Goal: Communication & Community: Share content

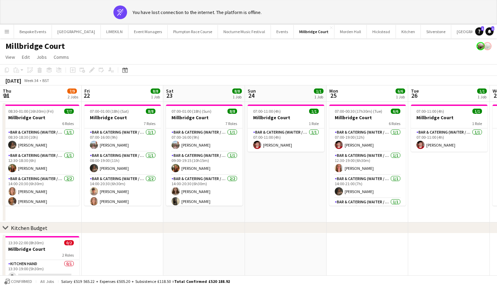
scroll to position [0, 342]
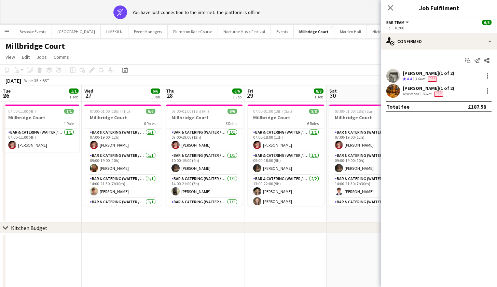
scroll to position [0, 208]
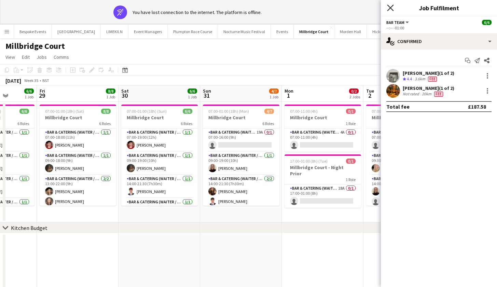
click at [393, 10] on icon at bounding box center [390, 7] width 6 height 6
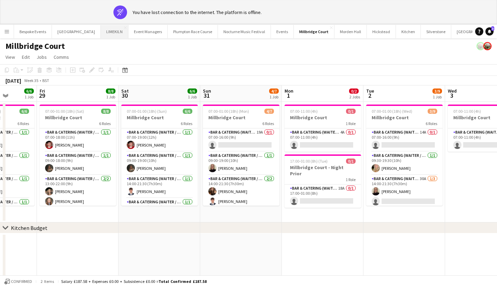
click at [106, 28] on button "LIMEKILN Close" at bounding box center [115, 31] width 28 height 13
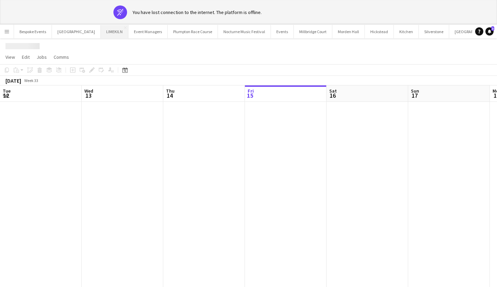
scroll to position [0, 163]
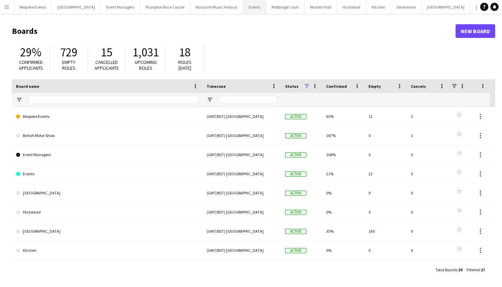
click at [248, 8] on button "Events Close" at bounding box center [254, 6] width 23 height 13
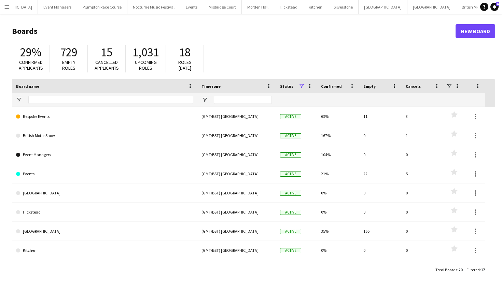
scroll to position [0, 63]
click at [184, 5] on button "Events Close" at bounding box center [192, 6] width 23 height 13
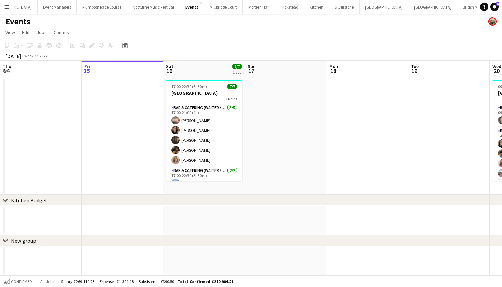
scroll to position [0, 63]
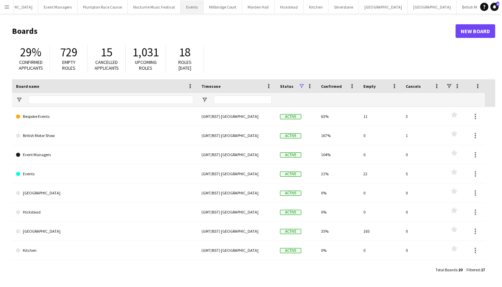
click at [181, 11] on button "Events Close" at bounding box center [192, 6] width 23 height 13
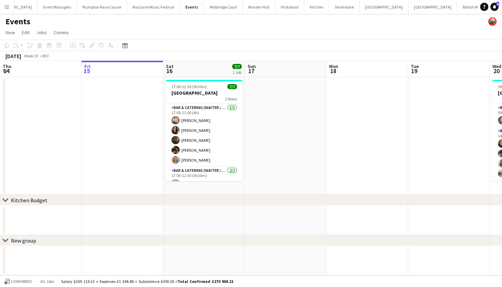
scroll to position [0, 63]
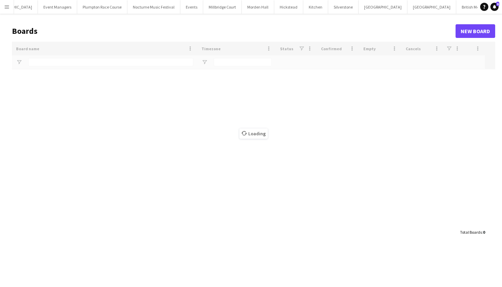
scroll to position [0, 63]
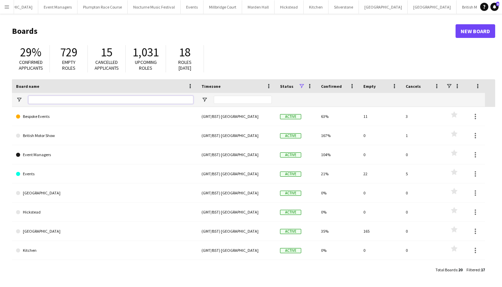
click at [174, 100] on input "Board name Filter Input" at bounding box center [110, 100] width 165 height 8
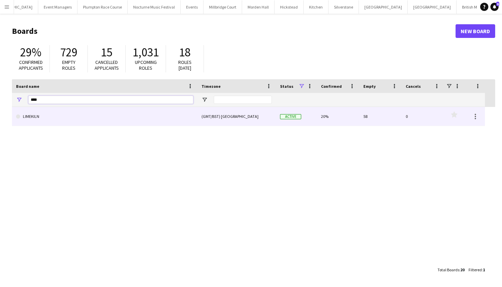
type input "****"
click at [84, 122] on link "LIMEKILN" at bounding box center [104, 116] width 177 height 19
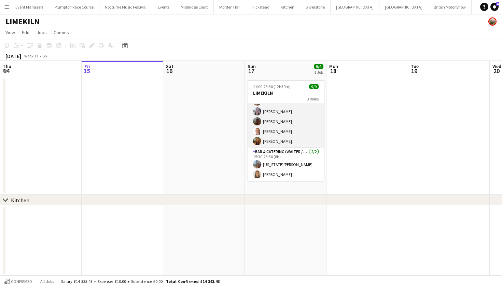
scroll to position [5, 0]
click at [292, 122] on app-card-role "Bar & Catering (Waiter / waitress) 5/5 15:30-22:00 (6h30m) Rosie Kenway Ella Ke…" at bounding box center [286, 116] width 77 height 63
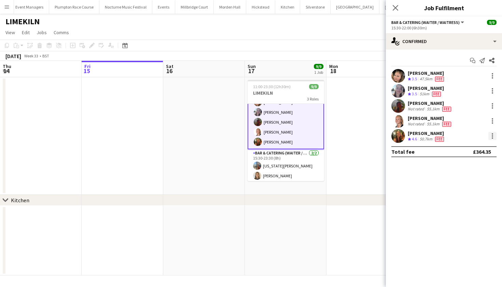
click at [495, 133] on div at bounding box center [493, 136] width 8 height 8
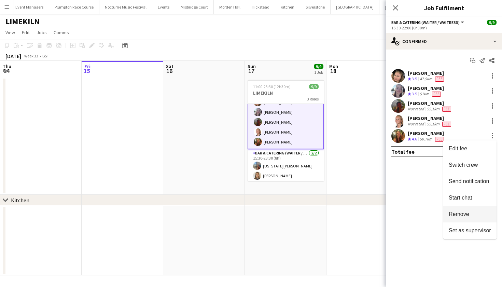
click at [480, 213] on span "Remove" at bounding box center [470, 214] width 42 height 6
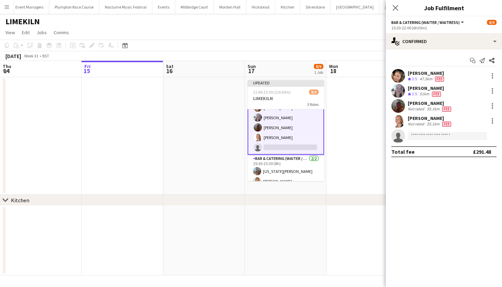
click at [211, 168] on app-date-cell at bounding box center [204, 136] width 82 height 118
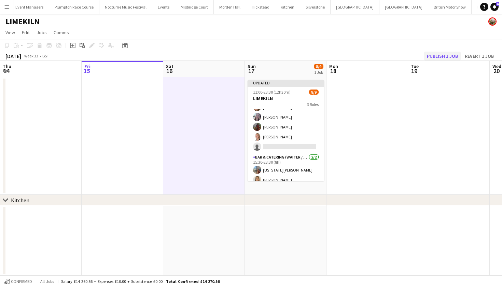
click at [457, 52] on button "Publish 1 job" at bounding box center [443, 56] width 37 height 9
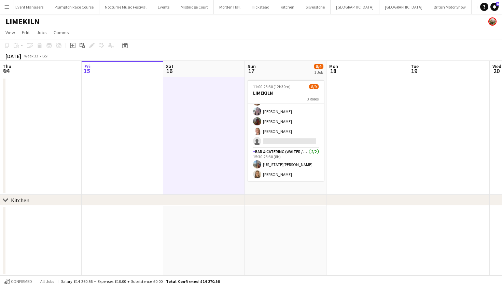
click at [217, 27] on app-page-menu "View Day view expanded Day view collapsed Month view Date picker Jump to today …" at bounding box center [251, 33] width 502 height 13
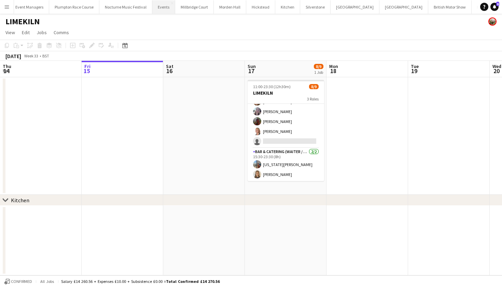
click at [152, 8] on button "Events Close" at bounding box center [163, 6] width 23 height 13
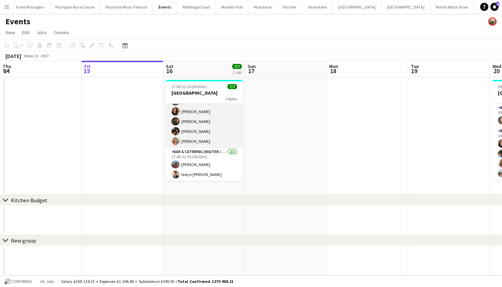
scroll to position [19, 0]
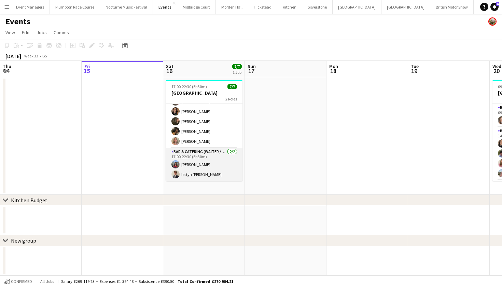
click at [207, 165] on app-card-role "Bar & Catering (Waiter / waitress) 2/2 17:00-22:30 (5h30m) Aishwari Perera Iest…" at bounding box center [204, 164] width 77 height 33
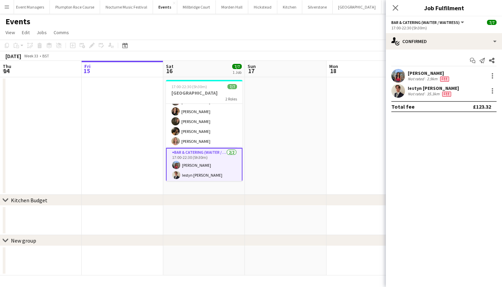
click at [396, 76] on app-user-avatar at bounding box center [399, 76] width 14 height 14
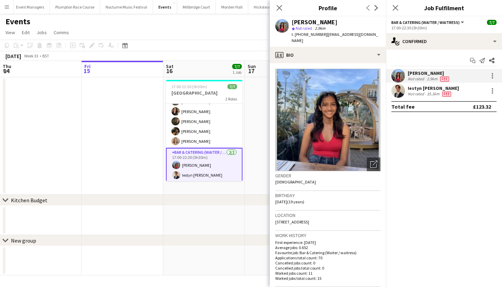
click at [397, 91] on app-user-avatar at bounding box center [399, 91] width 14 height 14
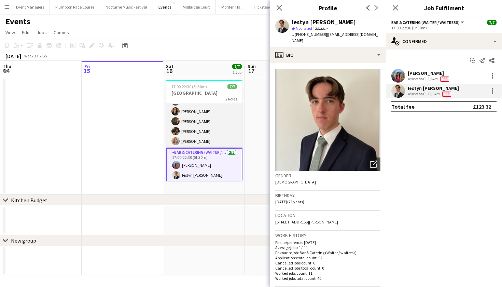
click at [207, 137] on app-card-role "Bar & Catering (Waiter / waitress) 5/5 17:00-21:00 (4h) Jasmine Pattison Leonie…" at bounding box center [204, 116] width 77 height 63
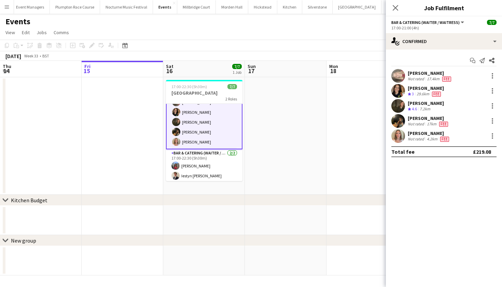
click at [402, 136] on app-user-avatar at bounding box center [399, 136] width 14 height 14
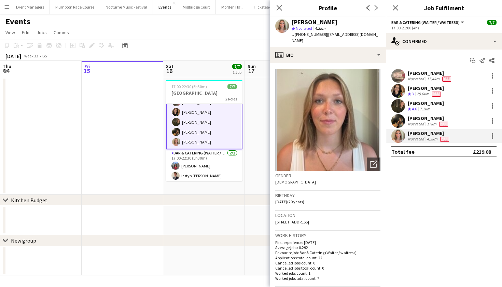
click at [399, 118] on app-user-avatar at bounding box center [399, 121] width 14 height 14
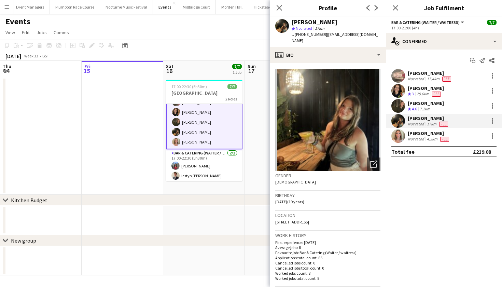
click at [396, 108] on app-user-avatar at bounding box center [399, 106] width 14 height 14
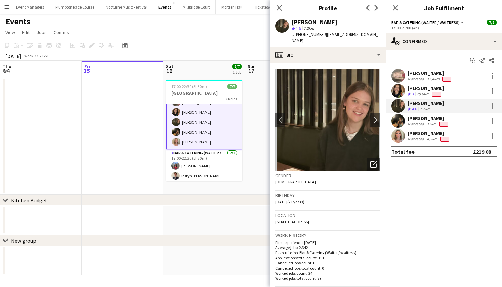
click at [395, 91] on app-user-avatar at bounding box center [399, 91] width 14 height 14
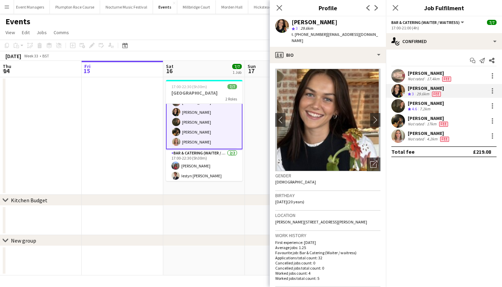
click at [396, 77] on app-user-avatar at bounding box center [399, 76] width 14 height 14
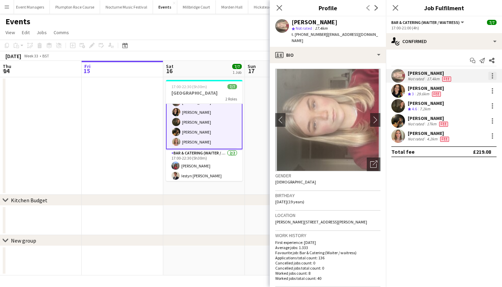
click at [493, 75] on div at bounding box center [493, 76] width 8 height 8
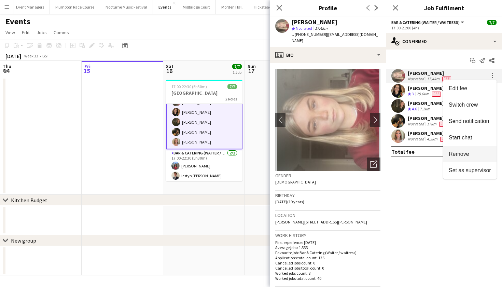
click at [471, 151] on span "Remove" at bounding box center [470, 154] width 42 height 6
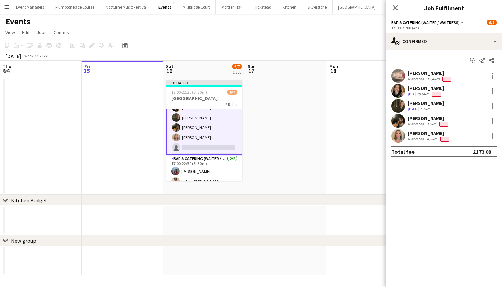
click at [217, 224] on app-date-cell at bounding box center [204, 220] width 82 height 29
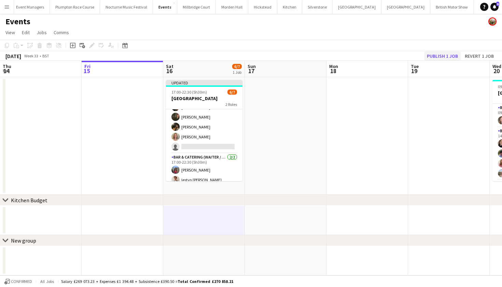
click at [436, 58] on button "Publish 1 job" at bounding box center [443, 56] width 37 height 9
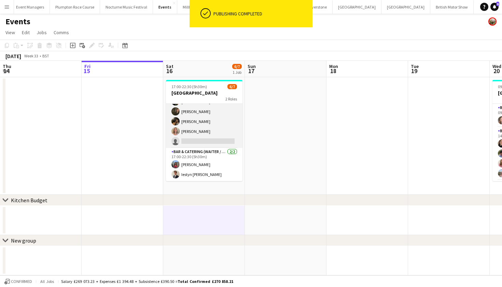
click at [199, 133] on app-card-role "Bar & Catering (Waiter / waitress) 22A 4/5 17:00-21:00 (4h) Leonie MacDougall f…" at bounding box center [204, 116] width 77 height 63
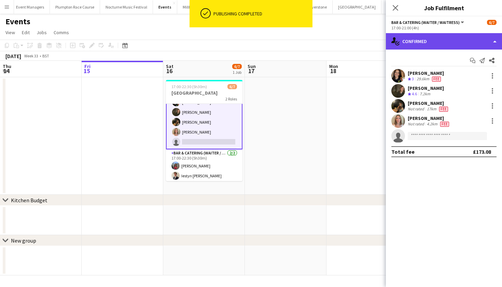
click at [438, 42] on div "single-neutral-actions-check-2 Confirmed" at bounding box center [444, 41] width 116 height 16
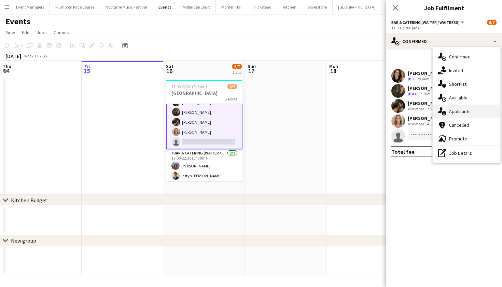
click at [457, 109] on div "single-neutral-actions-information Applicants" at bounding box center [467, 112] width 68 height 14
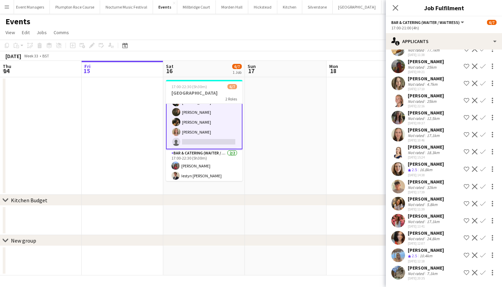
scroll to position [76, 0]
click at [398, 189] on app-user-avatar at bounding box center [399, 187] width 14 height 14
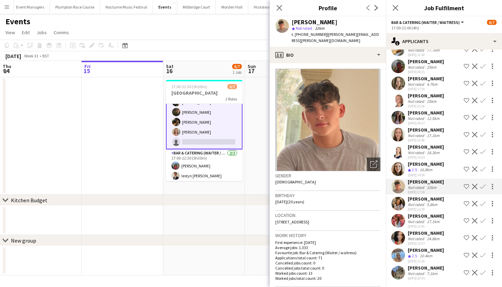
click at [129, 119] on app-date-cell at bounding box center [123, 136] width 82 height 118
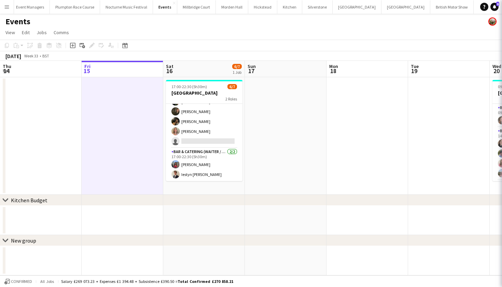
scroll to position [0, 0]
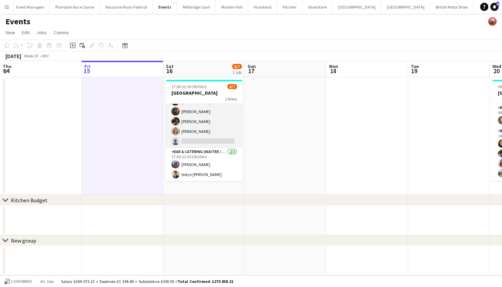
click at [204, 132] on app-card-role "Bar & Catering (Waiter / waitress) 22A 4/5 17:00-21:00 (4h) Leonie MacDougall f…" at bounding box center [204, 116] width 77 height 63
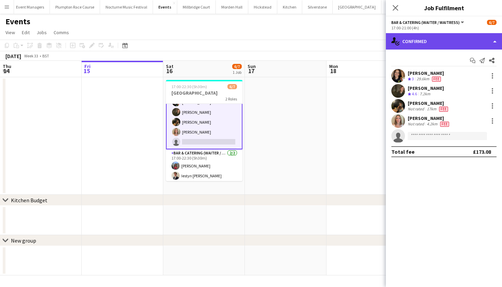
click at [461, 39] on div "single-neutral-actions-check-2 Confirmed" at bounding box center [444, 41] width 116 height 16
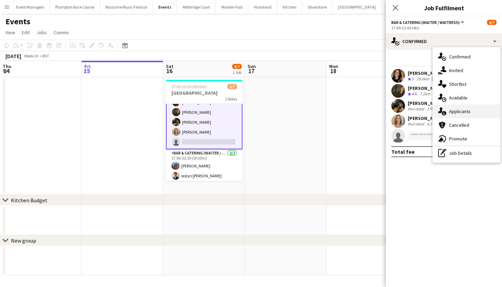
click at [457, 114] on div "single-neutral-actions-information Applicants" at bounding box center [467, 112] width 68 height 14
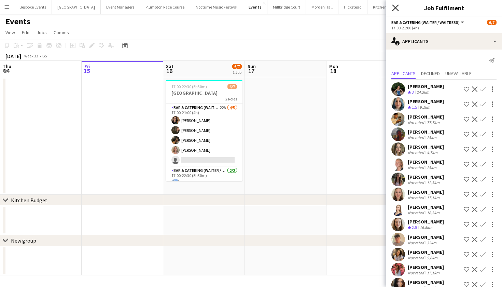
click at [396, 10] on icon "Close pop-in" at bounding box center [395, 7] width 6 height 6
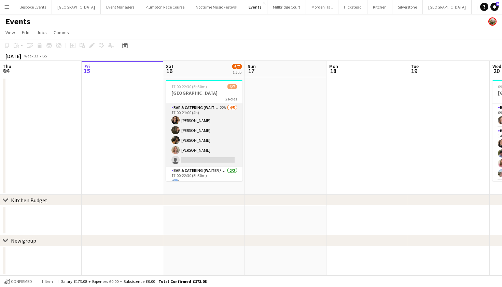
click at [207, 113] on app-card-role "Bar & Catering (Waiter / waitress) 22A 4/5 17:00-21:00 (4h) Leonie MacDougall f…" at bounding box center [204, 135] width 77 height 63
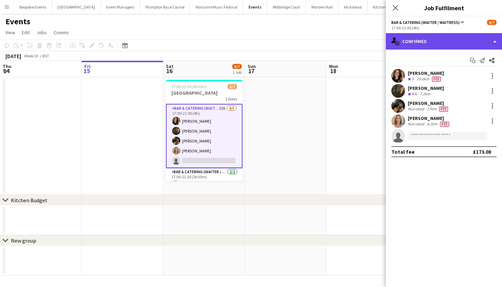
click at [414, 39] on div "single-neutral-actions-check-2 Confirmed" at bounding box center [444, 41] width 116 height 16
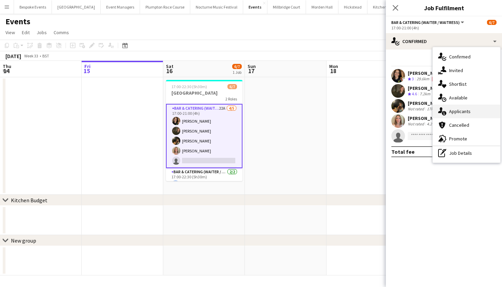
click at [447, 110] on div "single-neutral-actions-information Applicants" at bounding box center [467, 112] width 68 height 14
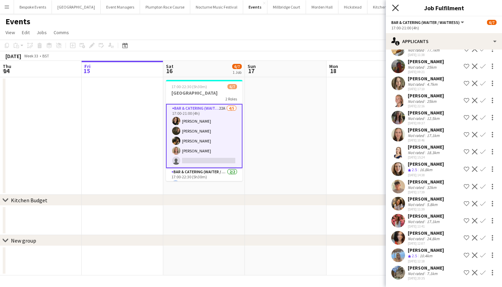
click at [396, 8] on icon at bounding box center [395, 7] width 6 height 6
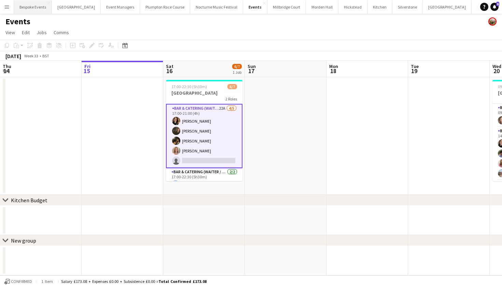
click at [30, 10] on button "Bespoke Events Close" at bounding box center [33, 6] width 38 height 13
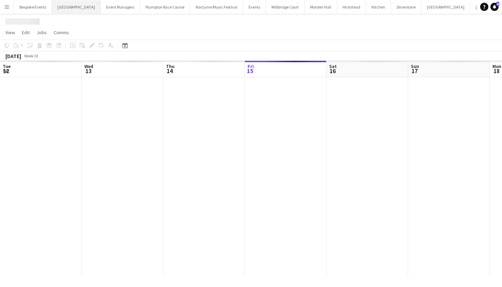
scroll to position [0, 163]
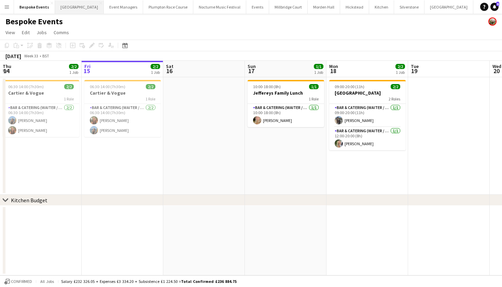
click at [70, 10] on button "Micklefield Hall Close" at bounding box center [79, 6] width 49 height 13
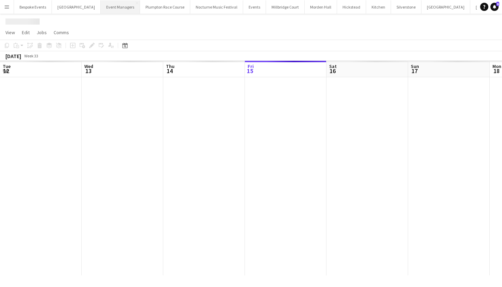
scroll to position [0, 163]
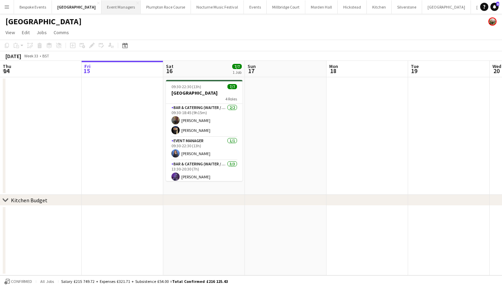
click at [103, 11] on button "Event Managers Close" at bounding box center [121, 6] width 39 height 13
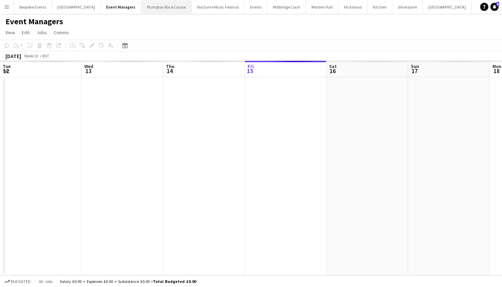
scroll to position [0, 163]
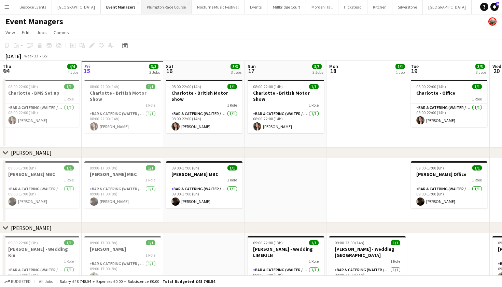
click at [146, 13] on button "Plumpton Race Course Close" at bounding box center [167, 6] width 50 height 13
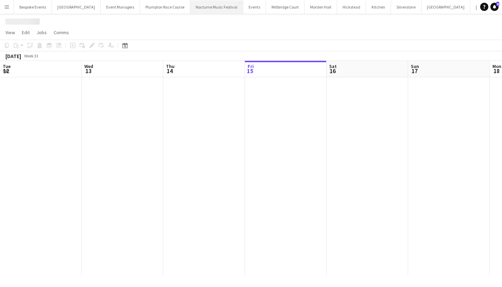
scroll to position [0, 163]
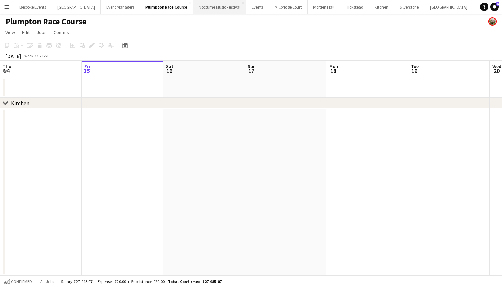
click at [210, 12] on button "Nocturne Music Festival Close" at bounding box center [219, 6] width 53 height 13
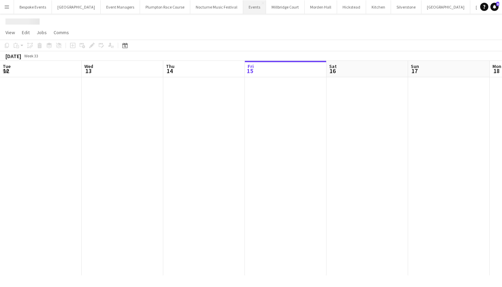
scroll to position [0, 163]
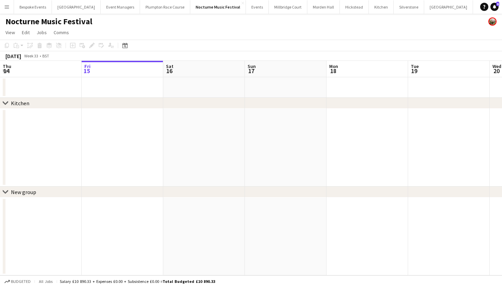
click at [246, 14] on div "Nocturne Music Festival" at bounding box center [251, 20] width 502 height 13
click at [246, 9] on button "Events Close" at bounding box center [257, 6] width 23 height 13
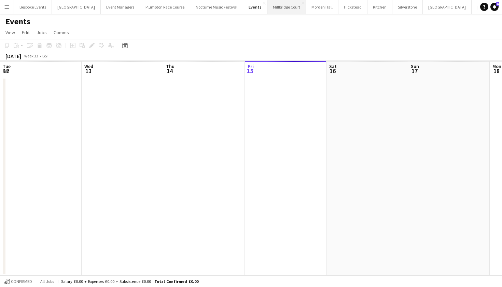
scroll to position [0, 163]
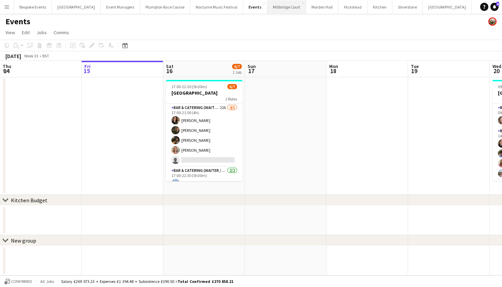
click at [268, 9] on button "[GEOGRAPHIC_DATA]" at bounding box center [287, 6] width 39 height 13
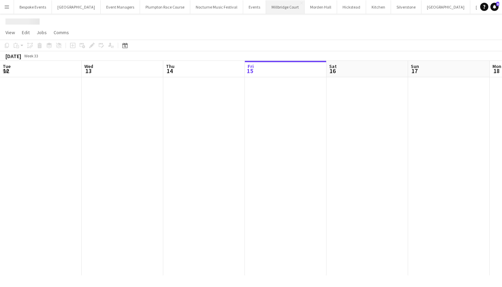
scroll to position [0, 163]
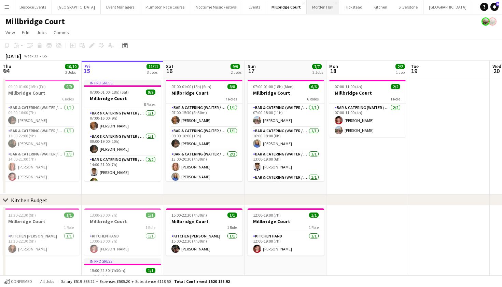
click at [307, 9] on button "Morden Hall Close" at bounding box center [323, 6] width 32 height 13
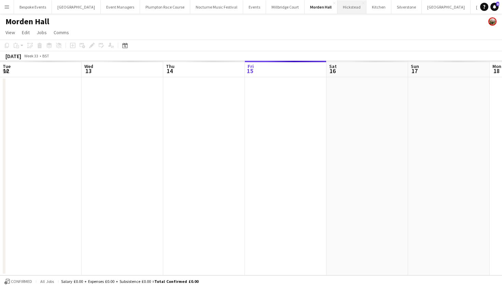
scroll to position [0, 163]
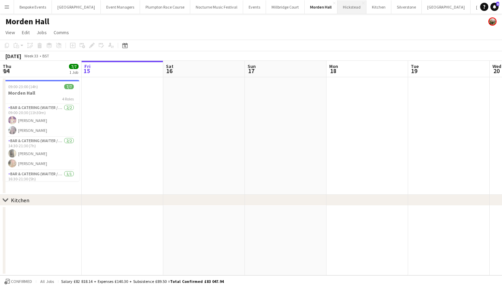
click at [344, 10] on button "Hickstead Close" at bounding box center [352, 6] width 29 height 13
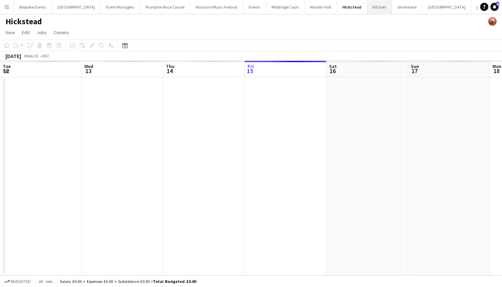
scroll to position [0, 163]
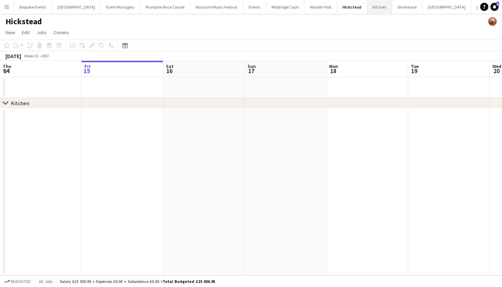
click at [367, 10] on button "Kitchen Close" at bounding box center [379, 6] width 25 height 13
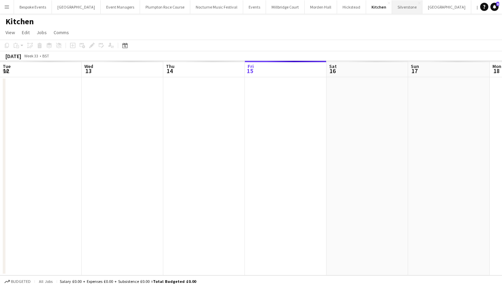
scroll to position [0, 163]
click at [403, 11] on button "Silverstone Close" at bounding box center [407, 6] width 30 height 13
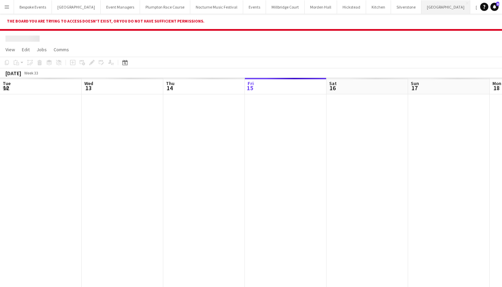
scroll to position [0, 163]
click at [422, 12] on button "Glastonbury Close" at bounding box center [446, 6] width 49 height 13
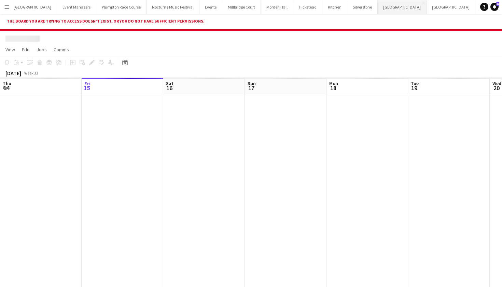
scroll to position [0, 79]
click at [392, 4] on button "Kin House Close" at bounding box center [416, 6] width 49 height 13
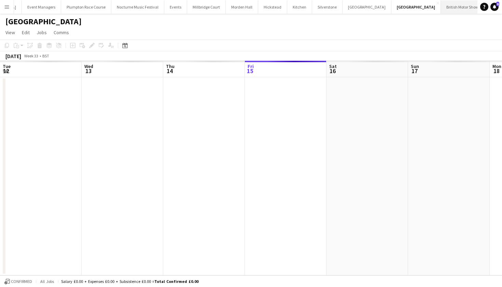
scroll to position [0, 163]
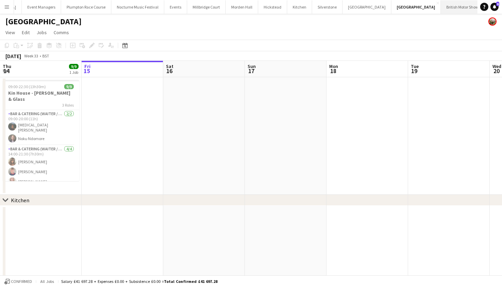
click at [441, 5] on button "British Motor Show Close" at bounding box center [462, 6] width 43 height 13
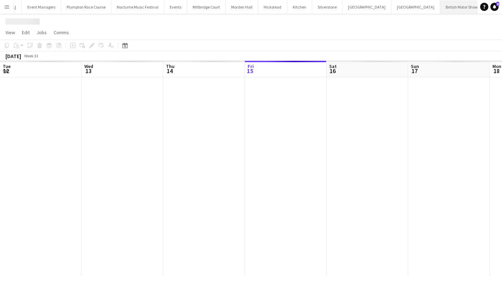
scroll to position [0, 163]
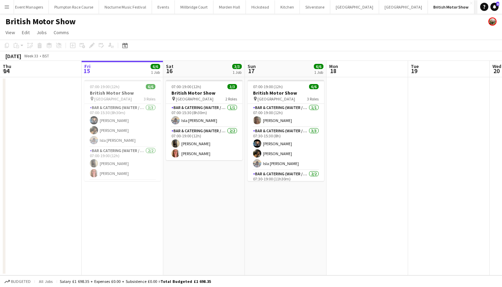
click at [475, 10] on button "KKHQ Close" at bounding box center [486, 6] width 22 height 13
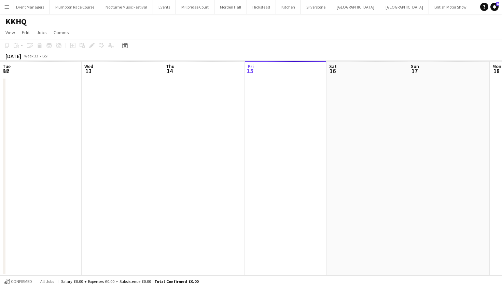
scroll to position [0, 163]
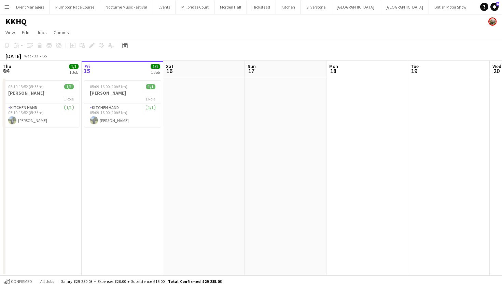
click at [495, 10] on button "LIMEKILN Close" at bounding box center [509, 6] width 28 height 13
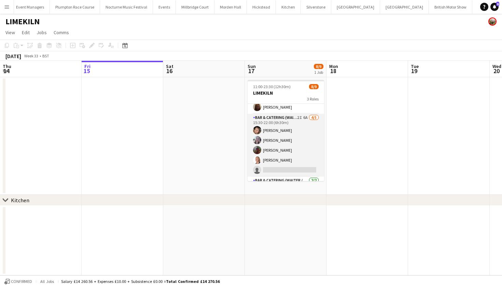
scroll to position [27, 0]
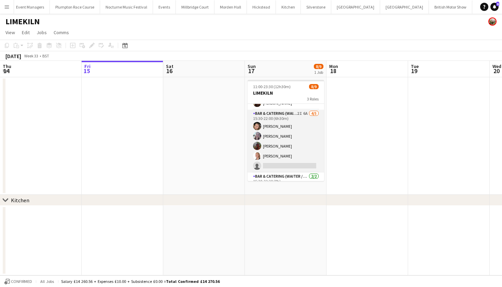
click at [296, 156] on app-card-role "Bar & Catering (Waiter / waitress) 2I 6A [DATE] 15:30-22:00 (6h30m) [PERSON_NAM…" at bounding box center [286, 141] width 77 height 63
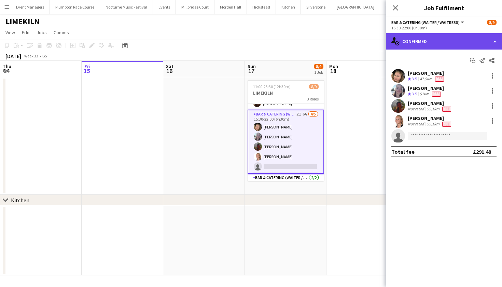
click at [448, 39] on div "single-neutral-actions-check-2 Confirmed" at bounding box center [444, 41] width 116 height 16
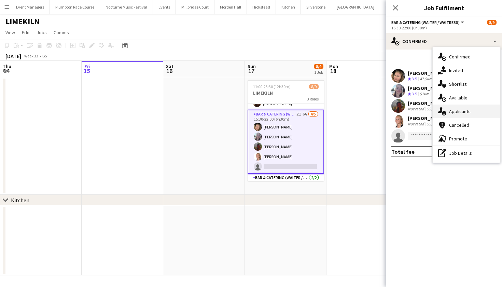
click at [445, 111] on icon "single-neutral-actions-information" at bounding box center [443, 111] width 8 height 8
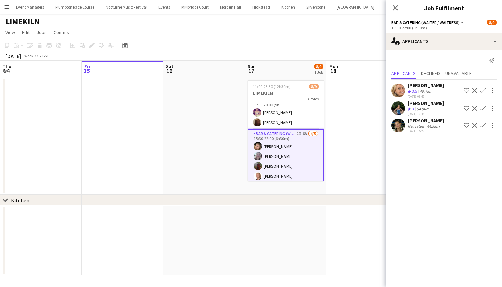
scroll to position [6, 0]
click at [283, 117] on app-card-role "Bar & Catering (Waiter / waitress) [DATE] 11:00-20:00 (9h) [PERSON_NAME] Maddie…" at bounding box center [286, 113] width 77 height 33
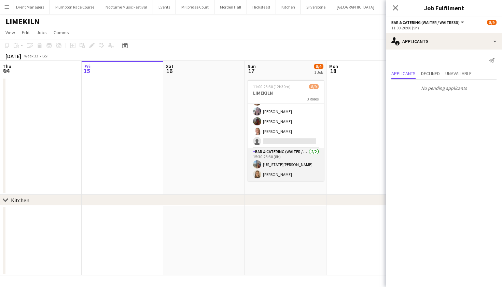
scroll to position [53, 0]
click at [274, 177] on app-card-role "Bar & Catering (Waiter / waitress) [DATE] 15:30-23:30 (8h) [US_STATE][PERSON_NA…" at bounding box center [286, 164] width 77 height 33
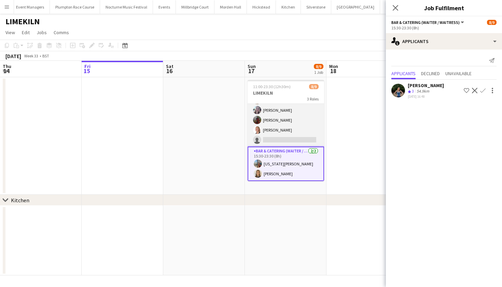
click at [271, 136] on app-card-role "Bar & Catering (Waiter / waitress) 2I 6A [DATE] 15:30-22:00 (6h30m) [PERSON_NAM…" at bounding box center [286, 115] width 77 height 63
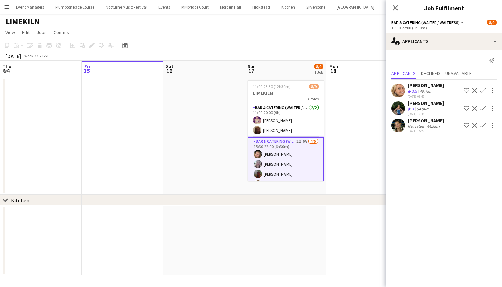
scroll to position [0, 0]
click at [269, 136] on app-card-role "Bar & Catering (Waiter / waitress) [DATE] 11:00-20:00 (9h) [PERSON_NAME] Maddie…" at bounding box center [286, 120] width 77 height 33
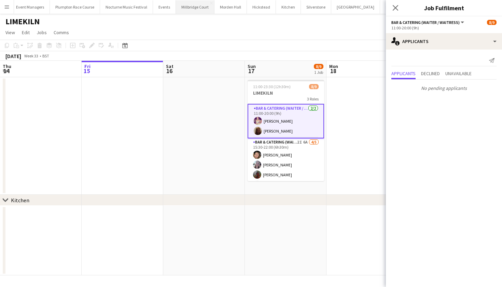
click at [186, 12] on button "[GEOGRAPHIC_DATA]" at bounding box center [195, 6] width 39 height 13
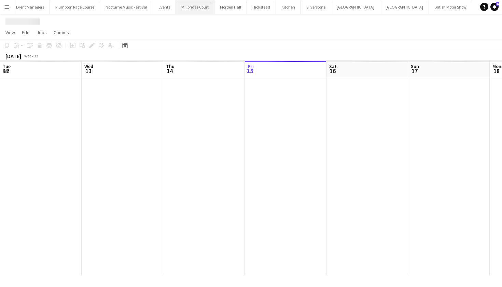
scroll to position [0, 163]
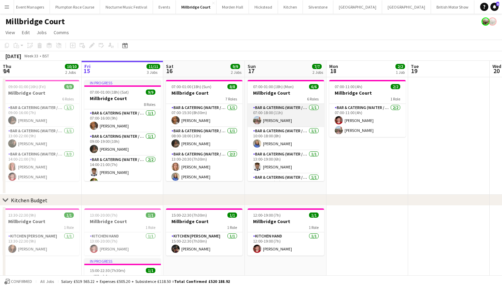
click at [288, 114] on app-card-role "Bar & Catering (Waiter / waitress) 1/1 07:00-18:00 (11h) Grace Odell" at bounding box center [286, 115] width 77 height 23
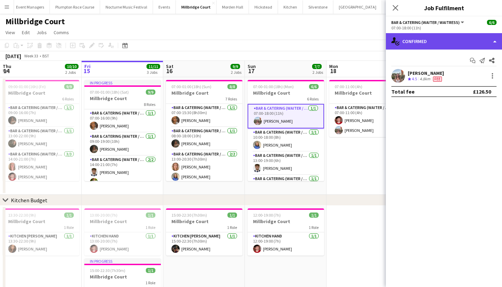
click at [469, 44] on div "single-neutral-actions-check-2 Confirmed" at bounding box center [444, 41] width 116 height 16
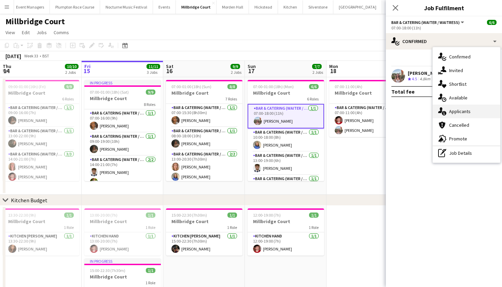
click at [452, 113] on div "single-neutral-actions-information Applicants" at bounding box center [467, 112] width 68 height 14
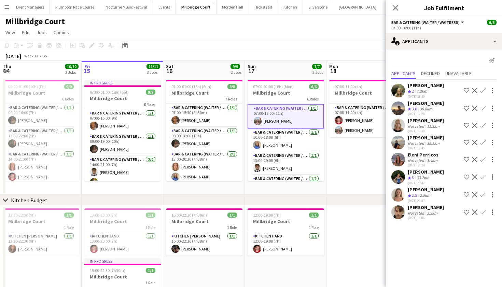
scroll to position [2, 0]
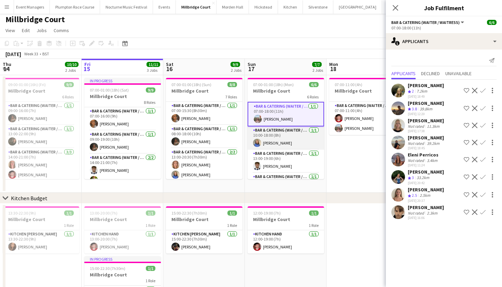
click at [301, 136] on app-card-role "Bar & Catering (Waiter / waitress) 1/1 10:00-18:00 (8h) Helena Lorenzen" at bounding box center [286, 137] width 77 height 23
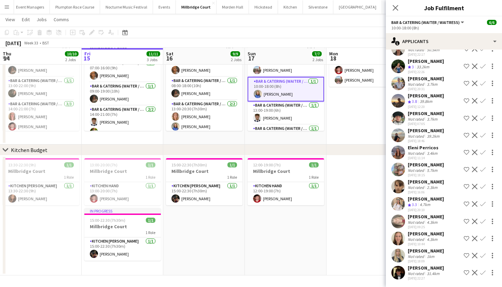
scroll to position [0, 0]
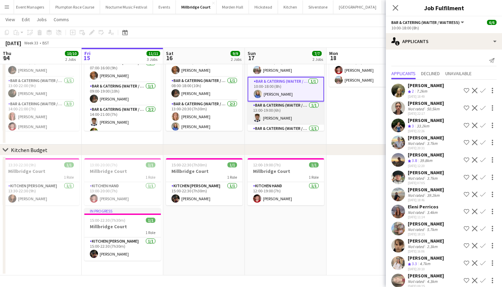
click at [294, 110] on app-card-role "Bar & Catering (Waiter / waitress) 1/1 13:00-19:00 (6h) Luc Pressley" at bounding box center [286, 113] width 77 height 23
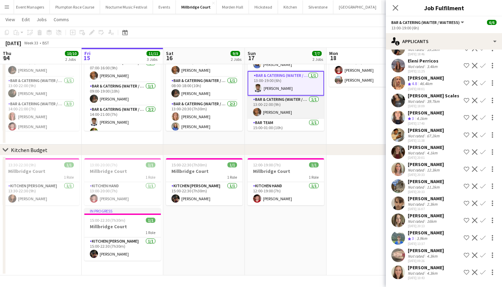
click at [284, 109] on app-card-role "Bar & Catering (Waiter / waitress) 1/1 13:00-22:00 (9h) Jessica Platt" at bounding box center [286, 107] width 77 height 23
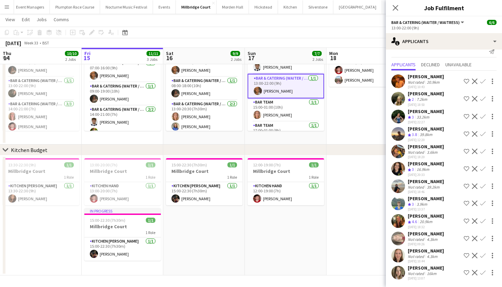
scroll to position [56, 0]
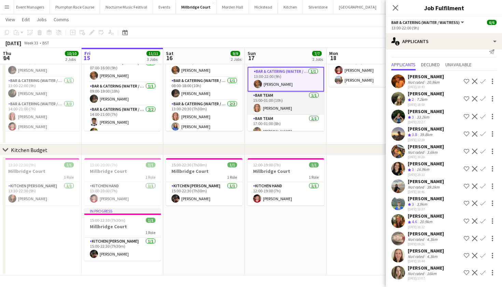
click at [305, 103] on app-card-role "Bar Team 1/1 15:00-01:00 (10h) Ailsa Thompson" at bounding box center [286, 103] width 77 height 23
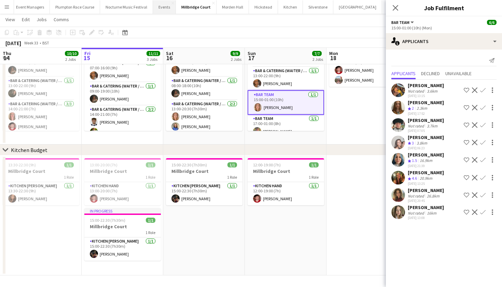
click at [153, 10] on button "Events Close" at bounding box center [164, 6] width 23 height 13
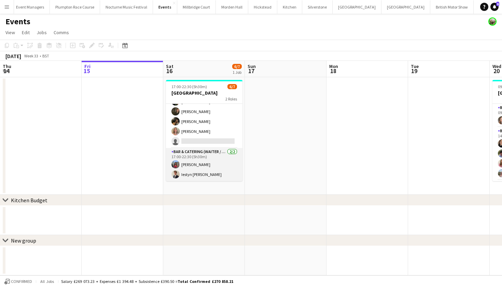
scroll to position [19, 0]
click at [496, 5] on button "LIMEKILN Close" at bounding box center [510, 6] width 28 height 13
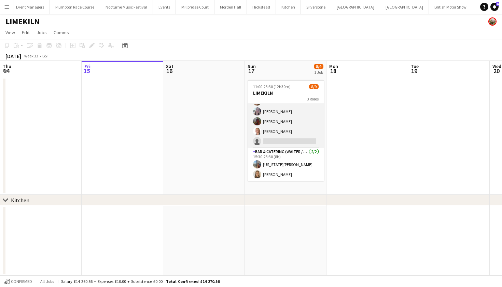
scroll to position [52, 0]
click at [287, 139] on app-card-role "Bar & Catering (Waiter / waitress) 2I 6A [DATE] 15:30-22:00 (6h30m) [PERSON_NAM…" at bounding box center [286, 116] width 77 height 63
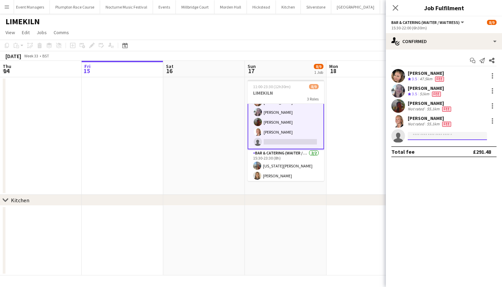
click at [445, 137] on input at bounding box center [447, 136] width 79 height 8
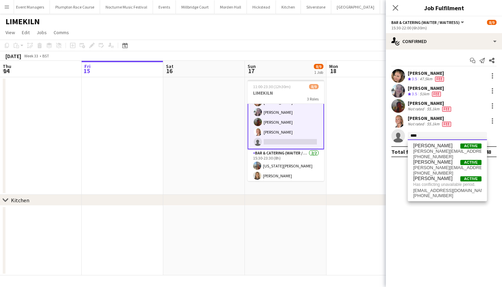
type input "****"
drag, startPoint x: 445, startPoint y: 136, endPoint x: 298, endPoint y: 219, distance: 168.5
click at [298, 219] on app-date-cell at bounding box center [286, 241] width 82 height 70
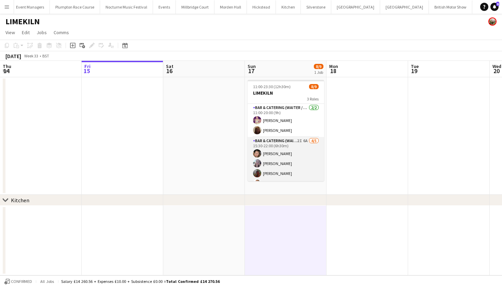
scroll to position [0, 0]
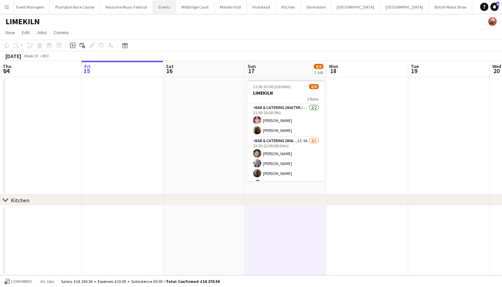
click at [153, 8] on button "Events Close" at bounding box center [164, 6] width 23 height 13
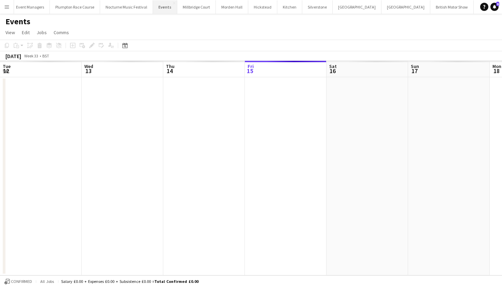
scroll to position [0, 163]
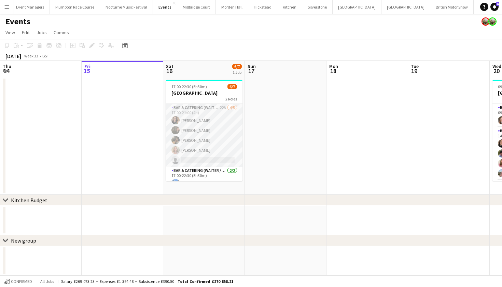
click at [218, 145] on app-card-role "Bar & Catering (Waiter / waitress) 22A 4/5 17:00-21:00 (4h) Leonie MacDougall f…" at bounding box center [204, 135] width 77 height 63
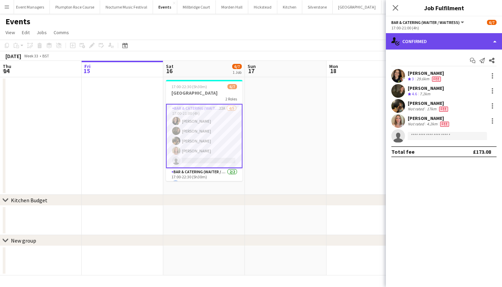
click at [417, 40] on div "single-neutral-actions-check-2 Confirmed" at bounding box center [444, 41] width 116 height 16
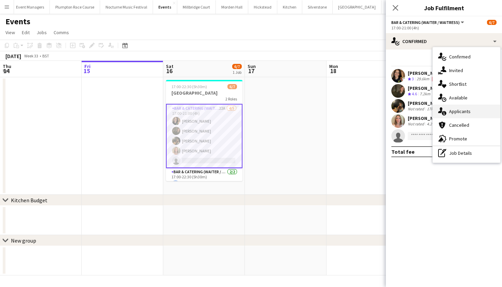
click at [442, 107] on icon "single-neutral-actions-information" at bounding box center [443, 111] width 8 height 8
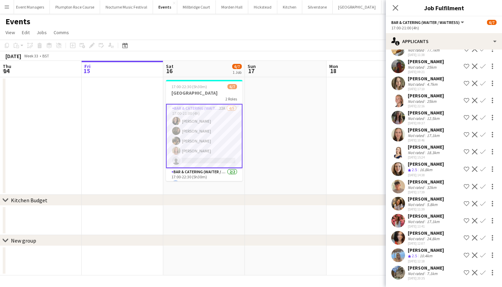
scroll to position [76, 0]
click at [400, 203] on app-user-avatar at bounding box center [399, 204] width 14 height 14
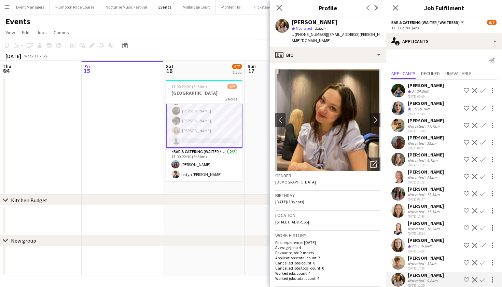
scroll to position [20, 0]
click at [198, 160] on app-card-role "Bar & Catering (Waiter / waitress) 2/2 17:00-22:30 (5h30m) Aishwari Perera Iest…" at bounding box center [204, 164] width 77 height 33
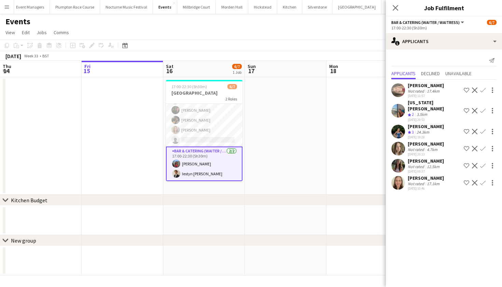
click at [179, 34] on app-page-menu "View Day view expanded Day view collapsed Month view Date picker Jump to today …" at bounding box center [251, 33] width 502 height 13
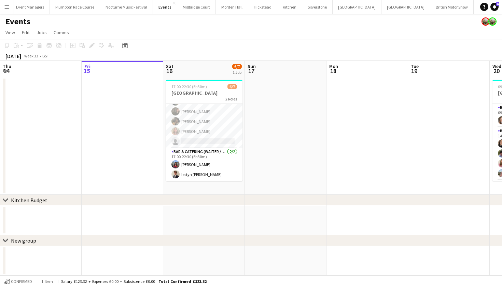
scroll to position [19, 0]
click at [496, 8] on button "LIMEKILN Close" at bounding box center [510, 6] width 28 height 13
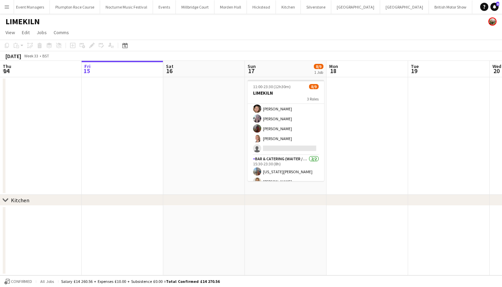
scroll to position [48, 0]
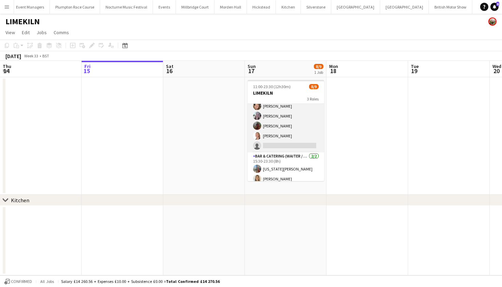
click at [284, 120] on app-card-role "Bar & Catering (Waiter / waitress) 2I 6A [DATE] 15:30-22:00 (6h30m) [PERSON_NAM…" at bounding box center [286, 121] width 77 height 63
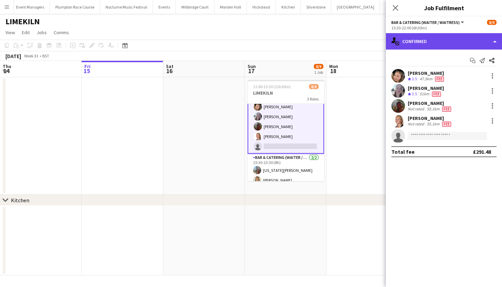
click at [427, 42] on div "single-neutral-actions-check-2 Confirmed" at bounding box center [444, 41] width 116 height 16
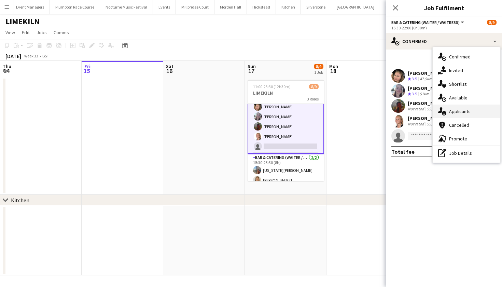
click at [454, 116] on div "single-neutral-actions-information Applicants" at bounding box center [467, 112] width 68 height 14
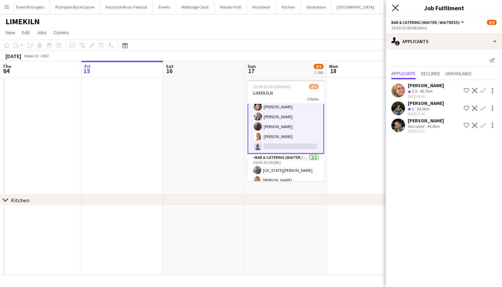
click at [395, 11] on icon "Close pop-in" at bounding box center [395, 7] width 6 height 6
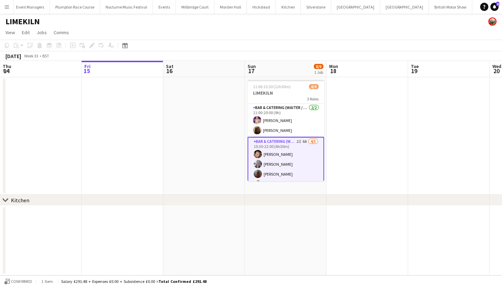
scroll to position [0, 0]
click at [157, 5] on button "Events Close" at bounding box center [164, 6] width 23 height 13
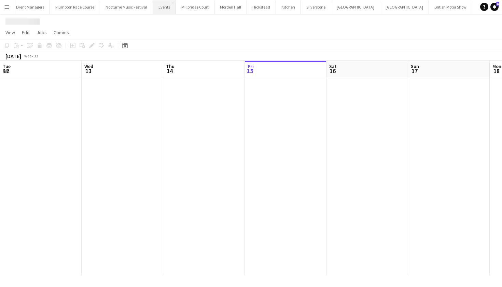
scroll to position [0, 163]
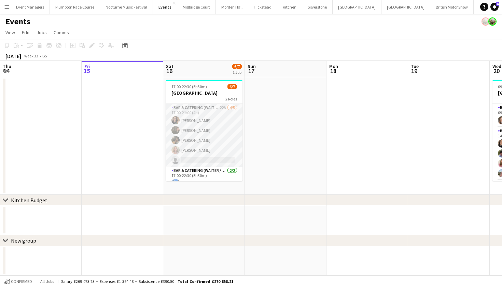
click at [194, 132] on app-card-role "Bar & Catering (Waiter / waitress) 22A 4/5 17:00-21:00 (4h) Leonie MacDougall f…" at bounding box center [204, 135] width 77 height 63
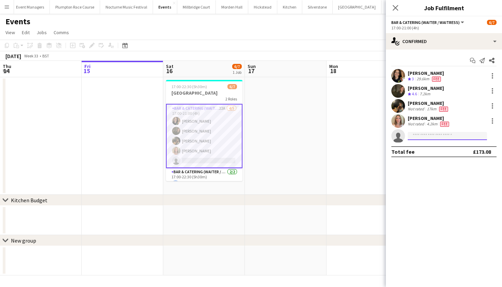
click at [457, 135] on input at bounding box center [447, 136] width 79 height 8
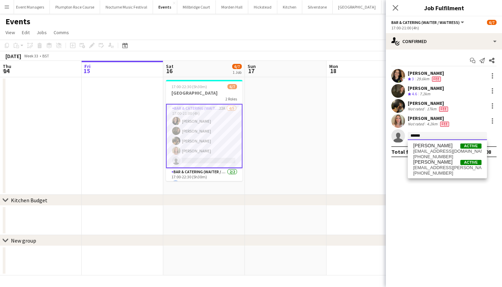
type input "******"
drag, startPoint x: 457, startPoint y: 135, endPoint x: 449, endPoint y: 154, distance: 21.0
click at [449, 154] on span "+447375481708" at bounding box center [448, 156] width 68 height 5
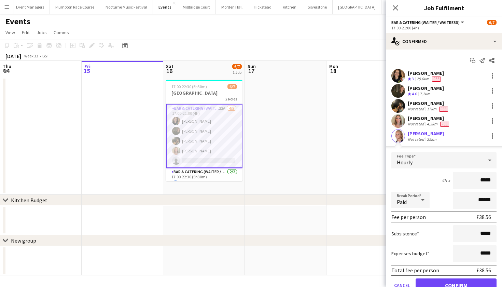
click at [399, 139] on app-user-avatar at bounding box center [399, 136] width 14 height 14
click at [399, 137] on app-user-avatar at bounding box center [399, 136] width 14 height 14
click at [422, 134] on div "[PERSON_NAME]" at bounding box center [426, 134] width 36 height 6
click at [426, 282] on button "Confirm" at bounding box center [456, 286] width 81 height 14
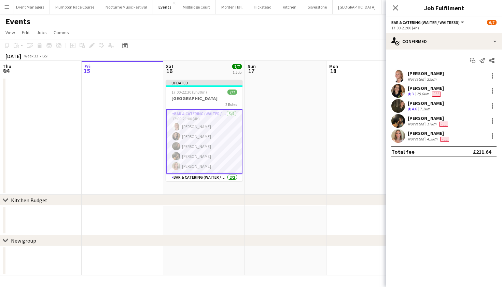
click at [396, 72] on app-user-avatar at bounding box center [399, 76] width 14 height 14
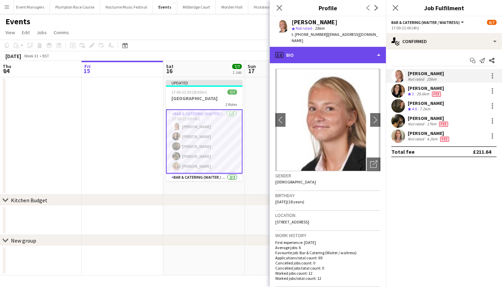
click at [339, 50] on div "profile Bio" at bounding box center [328, 55] width 116 height 16
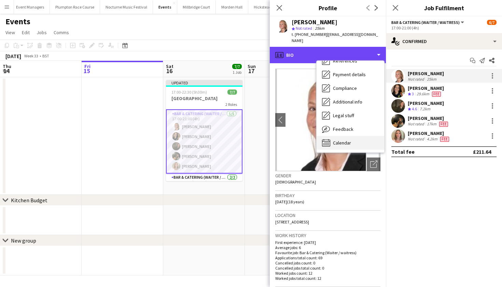
scroll to position [78, 0]
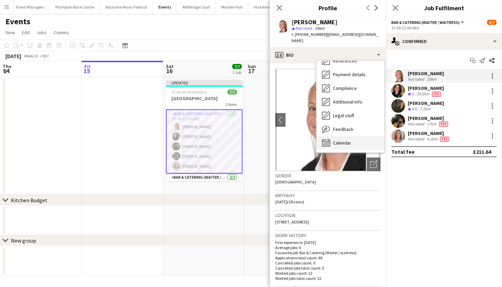
click at [344, 141] on div "Calendar Calendar" at bounding box center [351, 143] width 68 height 14
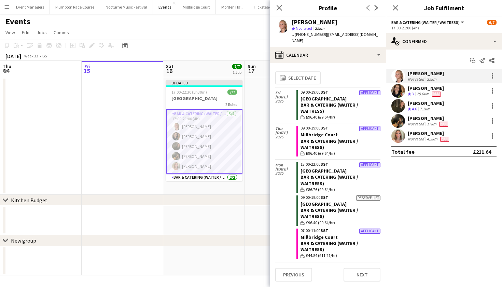
click at [395, 73] on app-user-avatar at bounding box center [399, 76] width 14 height 14
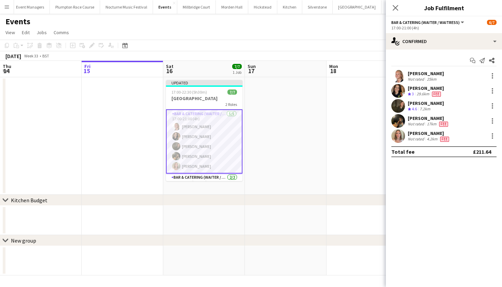
click at [395, 73] on app-user-avatar at bounding box center [399, 76] width 14 height 14
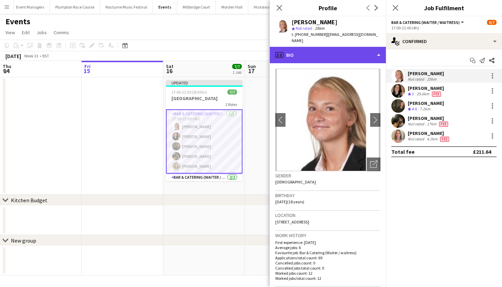
click at [356, 52] on div "profile Bio" at bounding box center [328, 55] width 116 height 16
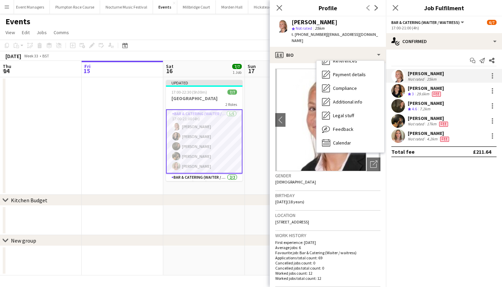
click at [105, 151] on app-date-cell at bounding box center [123, 136] width 82 height 118
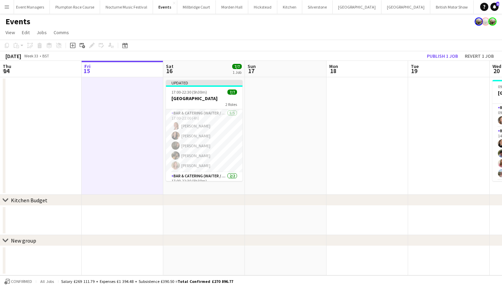
scroll to position [0, 0]
click at [433, 58] on button "Publish 1 job" at bounding box center [443, 56] width 37 height 9
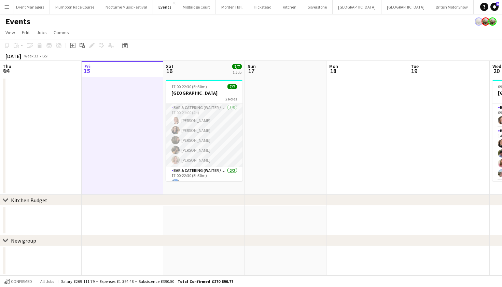
click at [184, 132] on app-card-role "Bar & Catering (Waiter / waitress) 5/5 17:00-21:00 (4h) Sienna Calvert Leonie M…" at bounding box center [204, 135] width 77 height 63
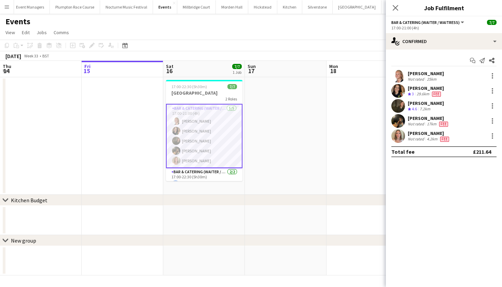
click at [397, 70] on app-user-avatar at bounding box center [399, 76] width 14 height 14
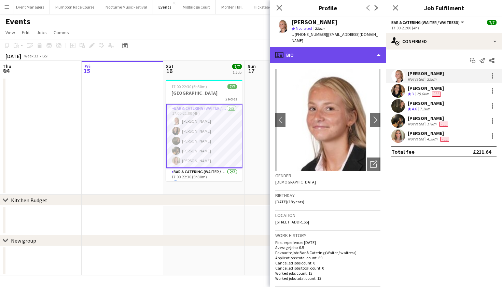
click at [361, 47] on div "profile Bio" at bounding box center [328, 55] width 116 height 16
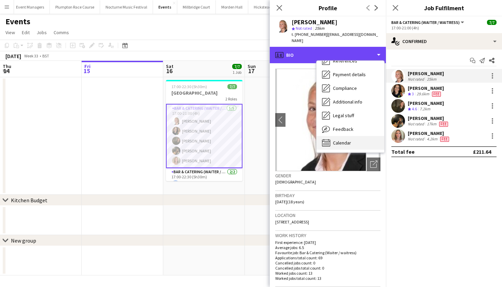
scroll to position [78, 0]
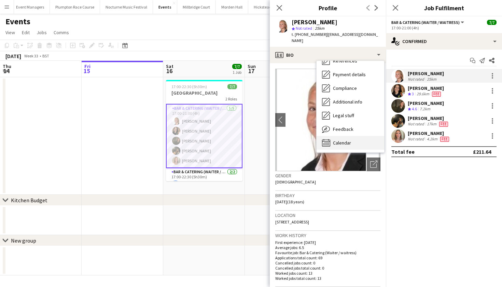
click at [356, 136] on div "Calendar Calendar" at bounding box center [351, 143] width 68 height 14
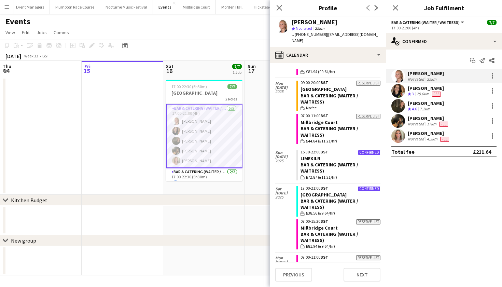
scroll to position [426, 0]
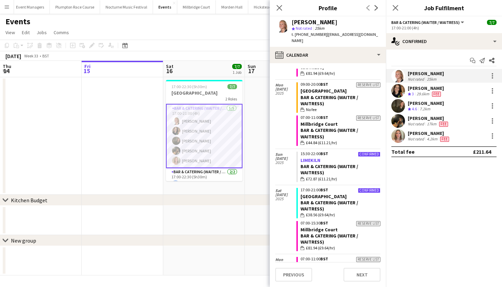
click at [318, 157] on link "LIMEKILN" at bounding box center [311, 160] width 20 height 6
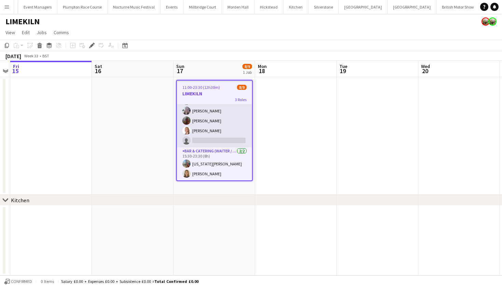
scroll to position [53, 0]
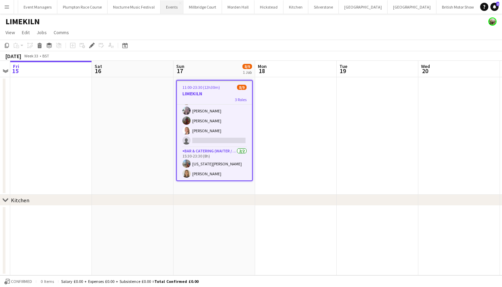
click at [161, 9] on button "Events Close" at bounding box center [172, 6] width 23 height 13
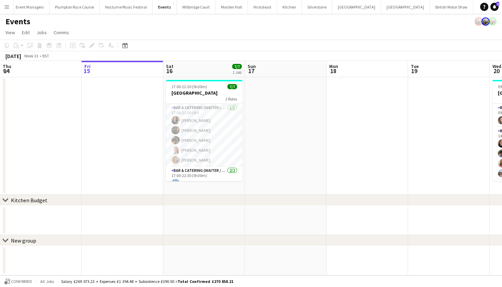
click at [496, 6] on button "LIMEKILN Close" at bounding box center [510, 6] width 28 height 13
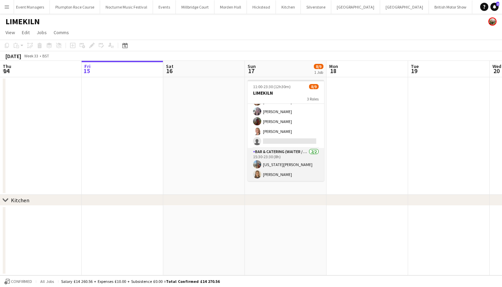
scroll to position [52, 0]
click at [292, 171] on app-card-role "Bar & Catering (Waiter / waitress) [DATE] 15:30-23:30 (8h) [US_STATE][PERSON_NA…" at bounding box center [286, 164] width 77 height 33
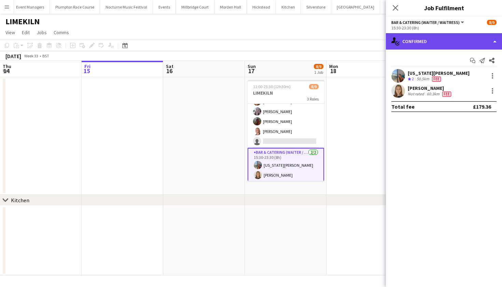
click at [444, 42] on div "single-neutral-actions-check-2 Confirmed" at bounding box center [444, 41] width 116 height 16
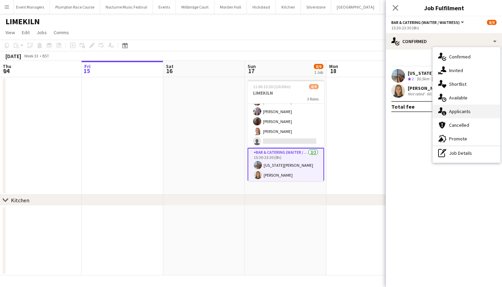
click at [455, 114] on div "single-neutral-actions-information Applicants" at bounding box center [467, 112] width 68 height 14
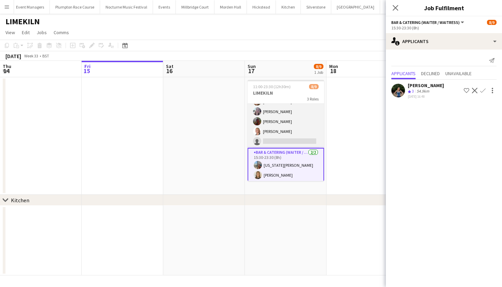
click at [277, 111] on app-card-role "Bar & Catering (Waiter / waitress) 2I 6A [DATE] 15:30-22:00 (6h30m) [PERSON_NAM…" at bounding box center [286, 116] width 77 height 63
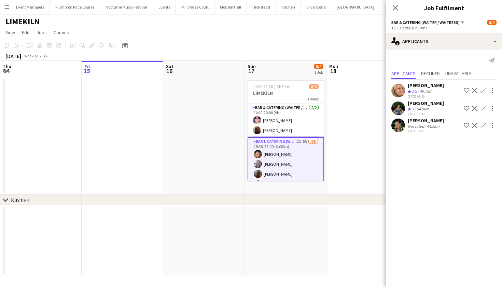
scroll to position [0, 0]
click at [287, 131] on app-card-role "Bar & Catering (Waiter / waitress) [DATE] 11:00-20:00 (9h) [PERSON_NAME] Maddie…" at bounding box center [286, 120] width 77 height 33
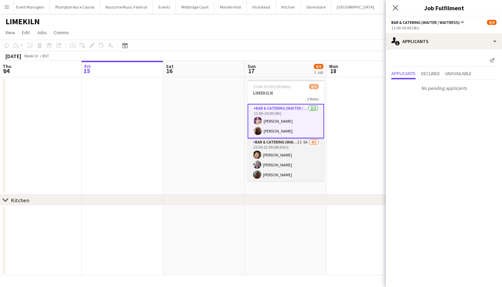
click at [272, 172] on app-card-role "Bar & Catering (Waiter / waitress) 2I 6A [DATE] 15:30-22:00 (6h30m) [PERSON_NAM…" at bounding box center [286, 169] width 77 height 63
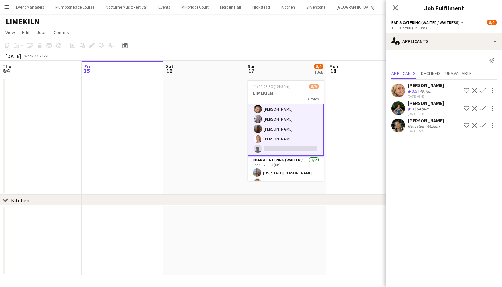
scroll to position [49, 0]
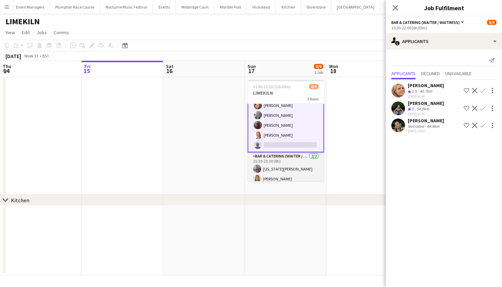
click at [272, 172] on app-card-role "Bar & Catering (Waiter / waitress) [DATE] 15:30-23:30 (8h) [US_STATE][PERSON_NA…" at bounding box center [286, 168] width 77 height 33
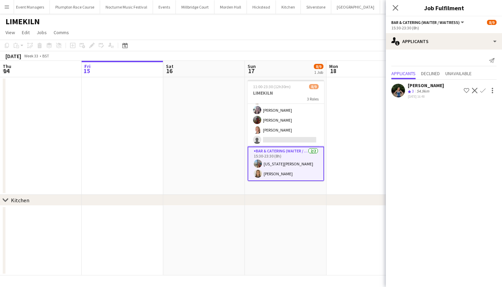
scroll to position [53, 0]
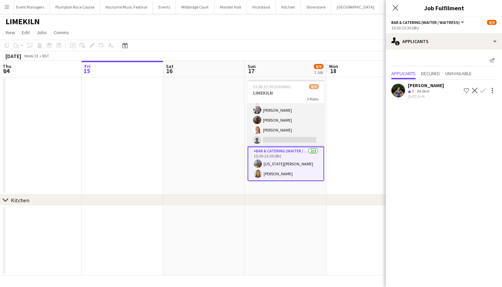
click at [263, 129] on app-card-role "Bar & Catering (Waiter / waitress) 2I 6A [DATE] 15:30-22:00 (6h30m) [PERSON_NAM…" at bounding box center [286, 115] width 77 height 63
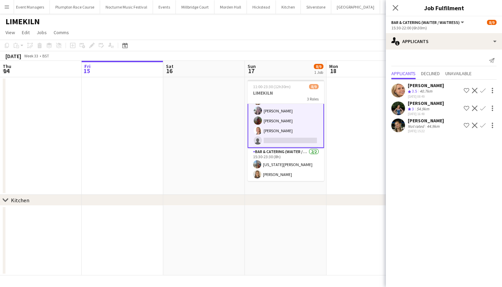
click at [398, 122] on app-user-avatar at bounding box center [399, 126] width 14 height 14
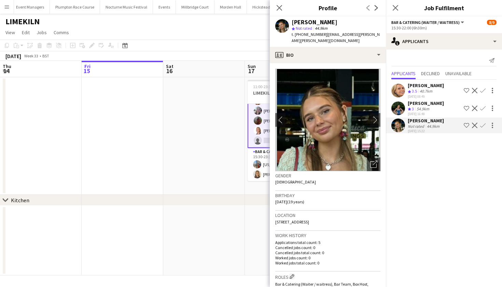
click at [401, 104] on app-user-avatar at bounding box center [399, 109] width 14 height 14
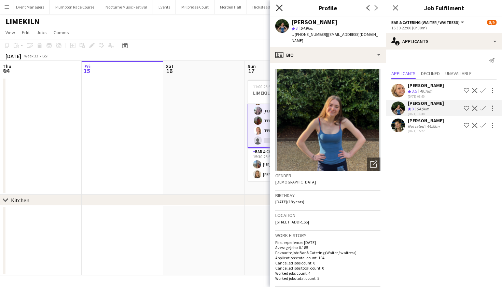
click at [281, 10] on icon "Close pop-in" at bounding box center [279, 7] width 6 height 6
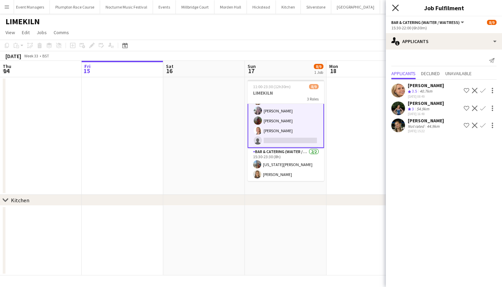
click at [396, 9] on icon at bounding box center [395, 7] width 6 height 6
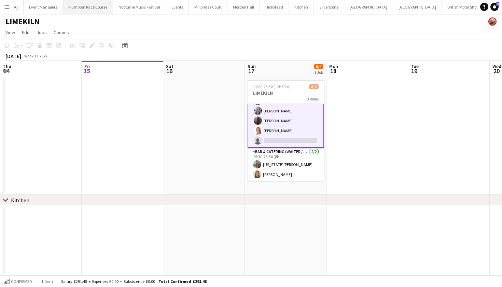
scroll to position [0, 0]
click at [202, 9] on button "[GEOGRAPHIC_DATA]" at bounding box center [208, 6] width 39 height 13
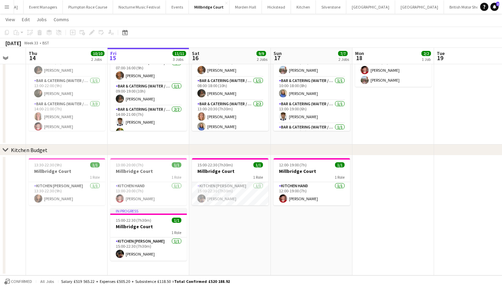
scroll to position [0, 219]
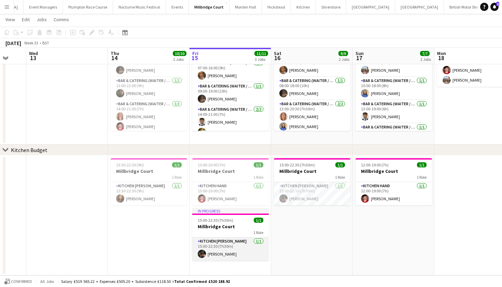
click at [218, 253] on app-card-role "Kitchen [PERSON_NAME] [DATE] 15:00-22:30 (7h30m) [PERSON_NAME]" at bounding box center [230, 249] width 77 height 23
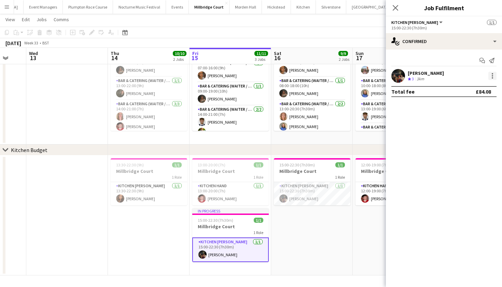
click at [493, 77] on div at bounding box center [493, 76] width 8 height 8
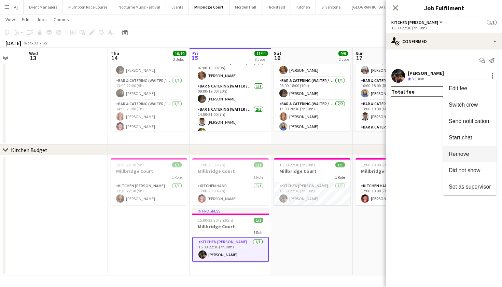
click at [468, 151] on button "Remove" at bounding box center [470, 154] width 53 height 16
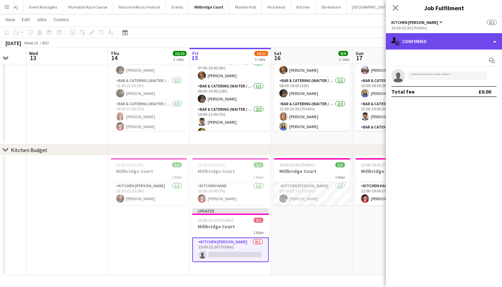
click at [421, 36] on div "single-neutral-actions-check-2 Confirmed" at bounding box center [444, 41] width 116 height 16
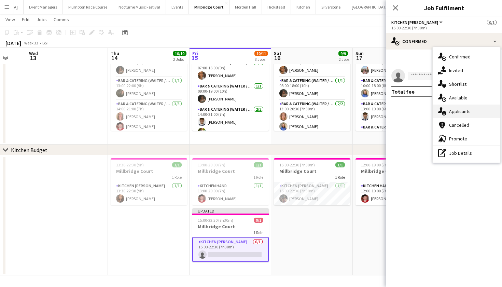
click at [455, 112] on div "single-neutral-actions-information Applicants" at bounding box center [467, 112] width 68 height 14
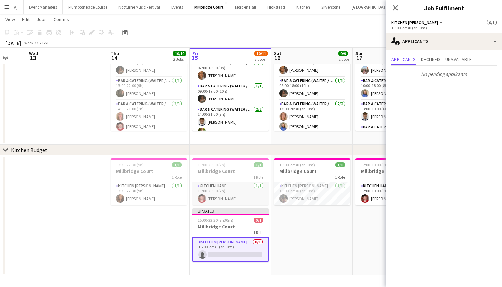
click at [243, 194] on app-card-role "Kitchen Hand [DATE] 13:00-20:00 (7h) [PERSON_NAME]" at bounding box center [230, 193] width 77 height 23
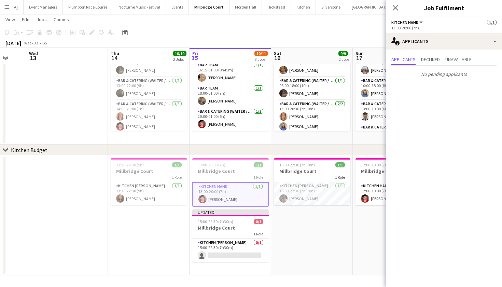
click at [235, 112] on app-card-role "Bar & Catering (Waiter / waitress) [DATE] 20:00-01:00 (5h) [PERSON_NAME]" at bounding box center [230, 119] width 77 height 23
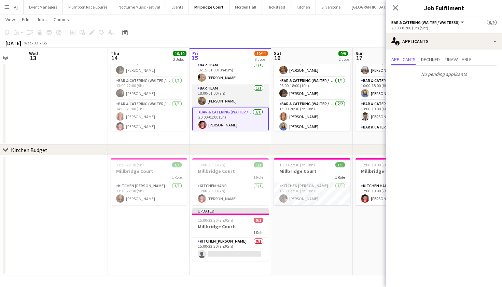
click at [234, 106] on app-card-role "Bar Team [DATE] 18:00-01:00 (7h) [PERSON_NAME]" at bounding box center [230, 95] width 77 height 23
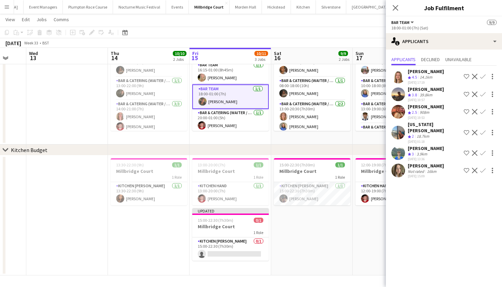
scroll to position [118, 0]
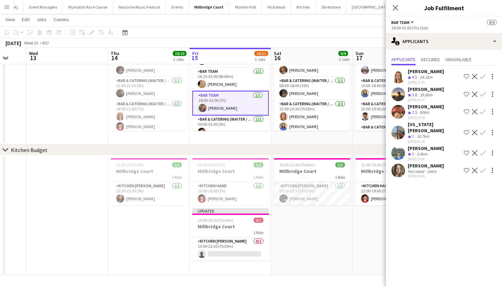
click at [400, 148] on app-user-avatar at bounding box center [399, 153] width 14 height 14
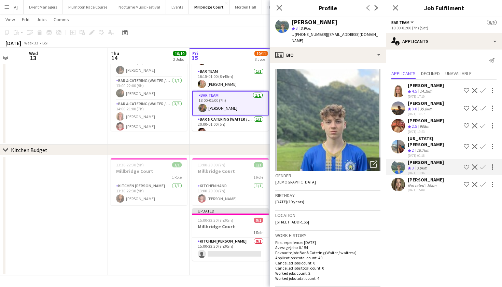
click at [153, 245] on app-date-cell "13:30-22:30 (9h) 1/1 Millbridge Court 1 Role Kitchen [PERSON_NAME] [DATE] 13:30…" at bounding box center [149, 216] width 82 height 120
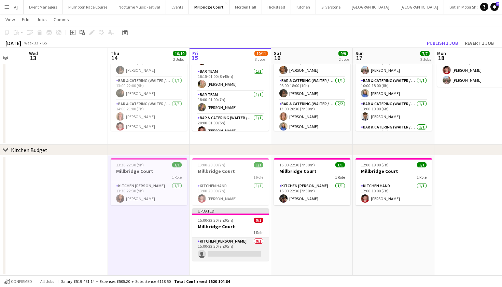
click at [232, 242] on app-card-role "Kitchen [PERSON_NAME] 0/1 15:00-22:30 (7h30m) single-neutral-actions" at bounding box center [230, 249] width 77 height 23
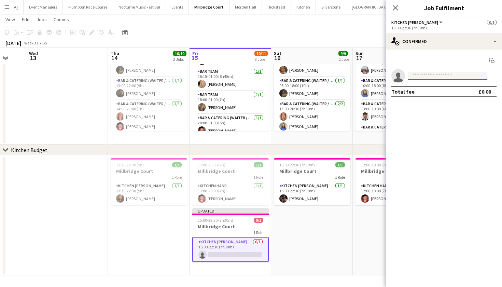
click at [430, 74] on input at bounding box center [447, 76] width 79 height 8
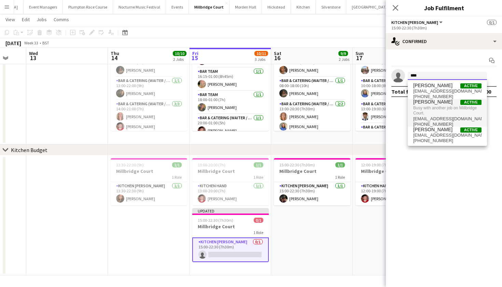
type input "****"
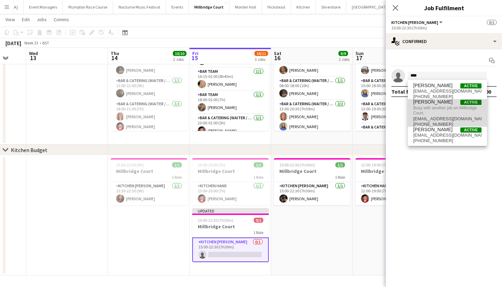
click at [424, 104] on span "[PERSON_NAME]" at bounding box center [433, 102] width 39 height 6
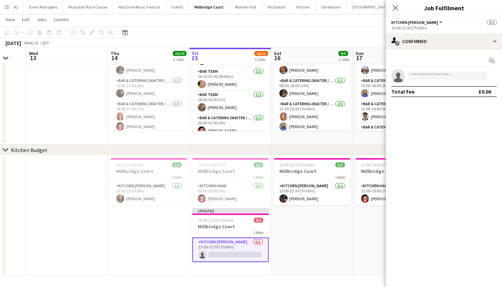
click at [358, 37] on app-toolbar "Copy Paste Paste Command V Paste with crew Command Shift V Paste linked Job [GE…" at bounding box center [251, 33] width 502 height 12
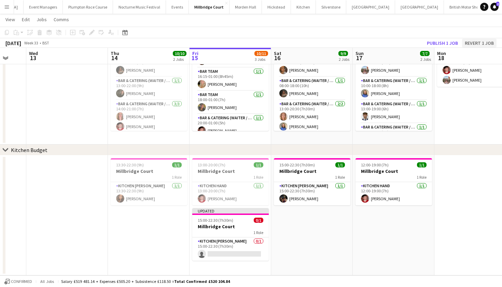
click at [469, 45] on button "Revert 1 job" at bounding box center [479, 43] width 35 height 9
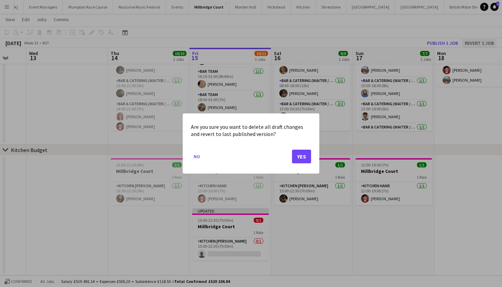
scroll to position [0, 0]
click at [302, 156] on button "Yes" at bounding box center [301, 157] width 19 height 14
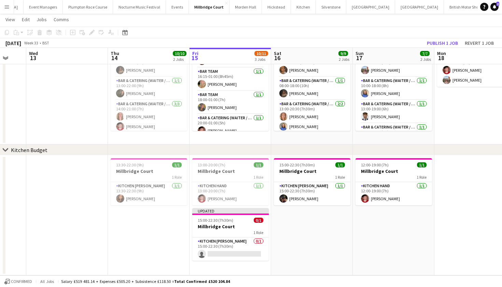
scroll to position [50, 0]
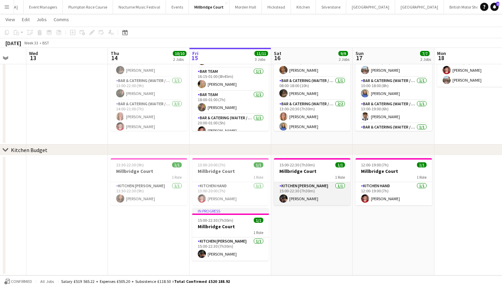
click at [302, 200] on app-card-role "Kitchen [PERSON_NAME] [DATE] 15:00-22:30 (7h30m) [PERSON_NAME]" at bounding box center [312, 193] width 77 height 23
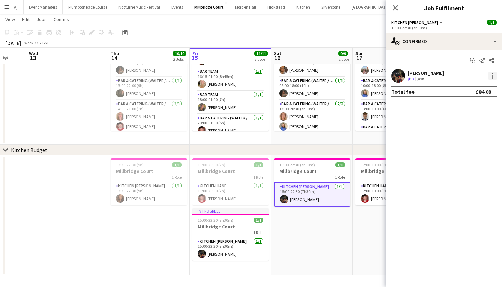
click at [494, 78] on div at bounding box center [493, 76] width 8 height 8
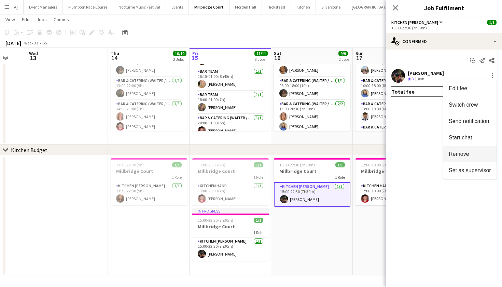
click at [459, 158] on button "Remove" at bounding box center [470, 154] width 53 height 16
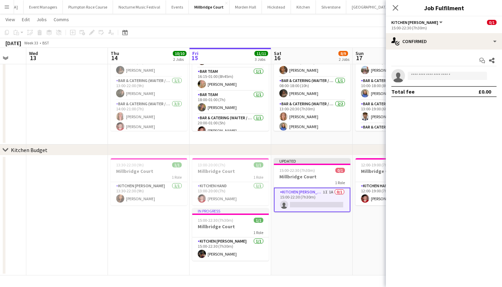
click at [356, 229] on app-date-cell "12:00-19:00 (7h) 1/1 Millbridge Court 1 Role Kitchen Hand [DATE] 12:00-19:00 (7…" at bounding box center [394, 216] width 82 height 120
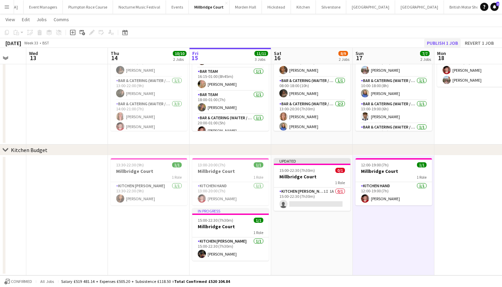
click at [443, 42] on button "Publish 1 job" at bounding box center [443, 43] width 37 height 9
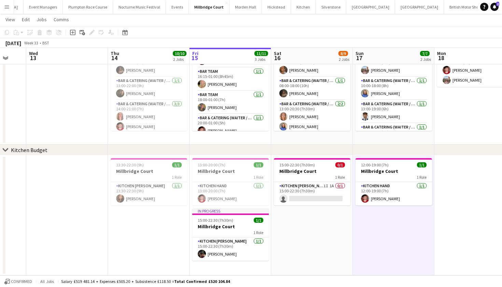
click at [325, 179] on div "1 Role" at bounding box center [312, 176] width 77 height 5
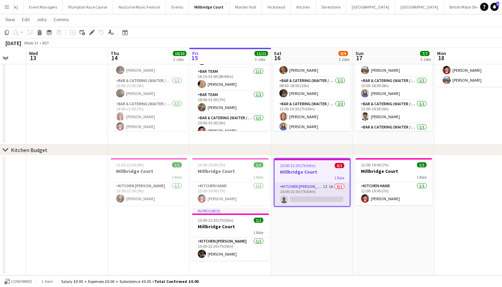
click at [324, 189] on app-card-role "Kitchen [PERSON_NAME] 1I 1A 0/1 15:00-22:30 (7h30m) single-neutral-actions" at bounding box center [312, 194] width 75 height 23
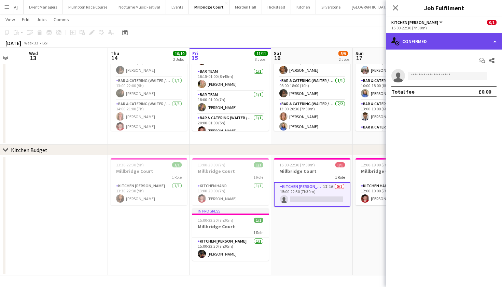
click at [417, 44] on div "single-neutral-actions-check-2 Confirmed" at bounding box center [444, 41] width 116 height 16
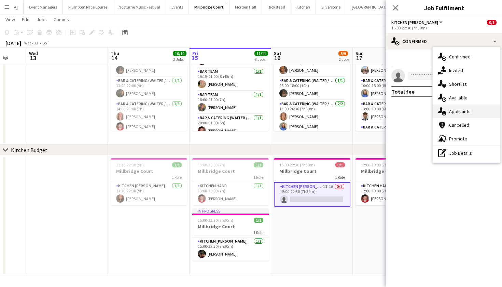
click at [448, 111] on div "single-neutral-actions-information Applicants" at bounding box center [467, 112] width 68 height 14
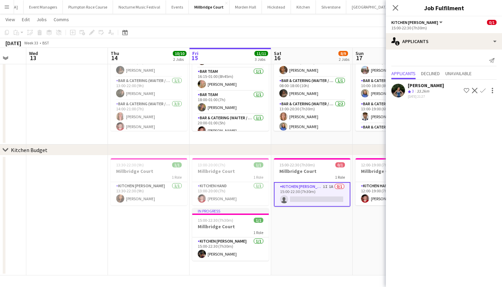
click at [396, 93] on app-user-avatar at bounding box center [399, 91] width 14 height 14
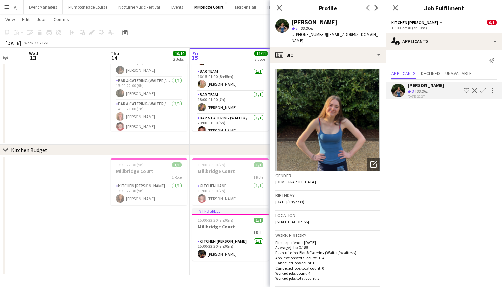
click at [168, 247] on app-date-cell "13:30-22:30 (9h) 1/1 Millbridge Court 1 Role Kitchen [PERSON_NAME] [DATE] 13:30…" at bounding box center [149, 216] width 82 height 120
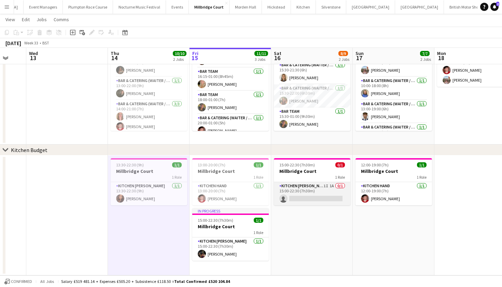
click at [306, 188] on app-card-role "Kitchen [PERSON_NAME] 1I 1A 0/1 15:00-22:30 (7h30m) single-neutral-actions" at bounding box center [312, 193] width 77 height 23
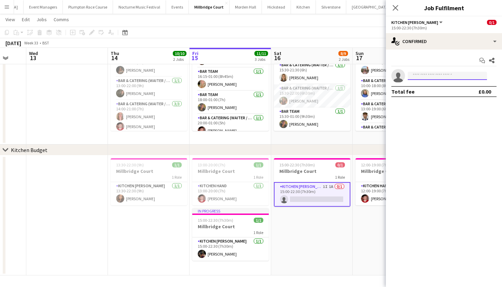
click at [427, 73] on input at bounding box center [447, 76] width 79 height 8
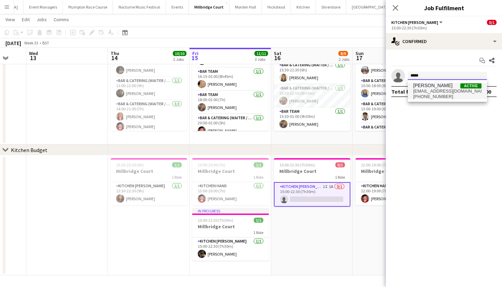
type input "*****"
click at [434, 90] on span "[EMAIL_ADDRESS][DOMAIN_NAME]" at bounding box center [448, 91] width 68 height 5
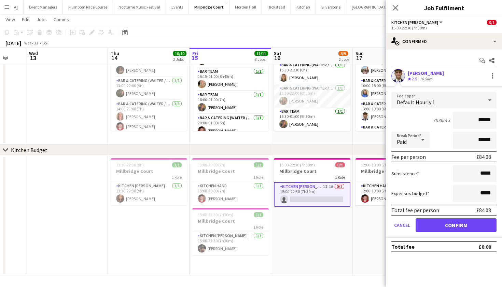
click at [401, 75] on app-user-avatar at bounding box center [399, 76] width 14 height 14
click at [399, 76] on app-user-avatar at bounding box center [399, 76] width 14 height 14
click at [442, 229] on button "Confirm" at bounding box center [456, 225] width 81 height 14
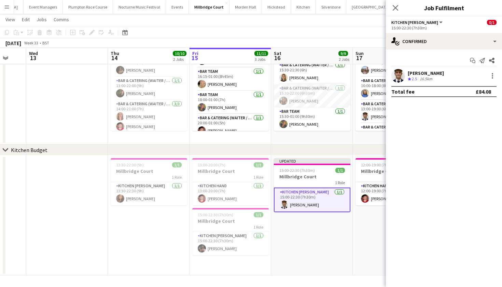
click at [400, 79] on app-user-avatar at bounding box center [399, 76] width 14 height 14
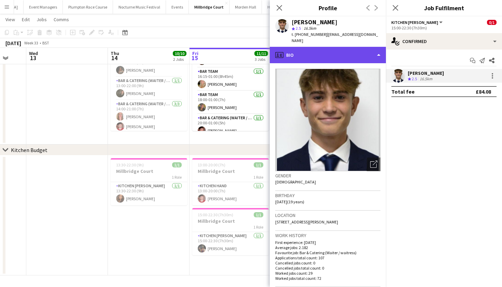
click at [358, 49] on div "profile Bio" at bounding box center [328, 55] width 116 height 16
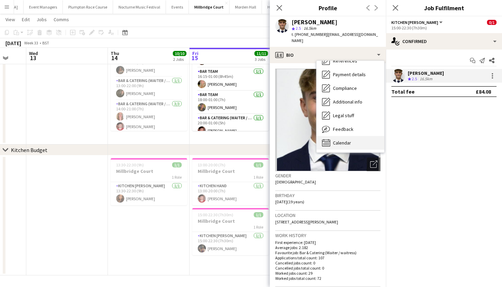
scroll to position [78, 0]
click at [355, 138] on div "Calendar Calendar" at bounding box center [351, 143] width 68 height 14
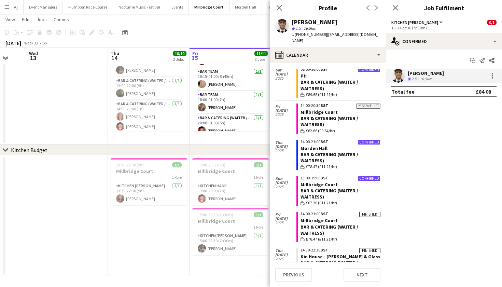
scroll to position [268, 0]
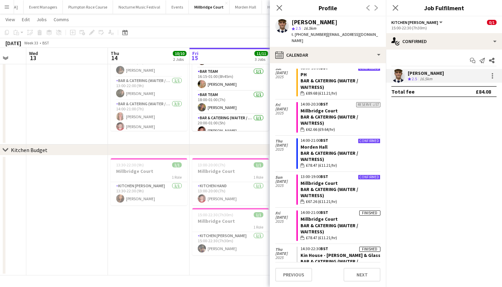
click at [151, 248] on app-date-cell "13:30-22:30 (9h) 1/1 Millbridge Court 1 Role Kitchen [PERSON_NAME] [DATE] 13:30…" at bounding box center [149, 216] width 82 height 120
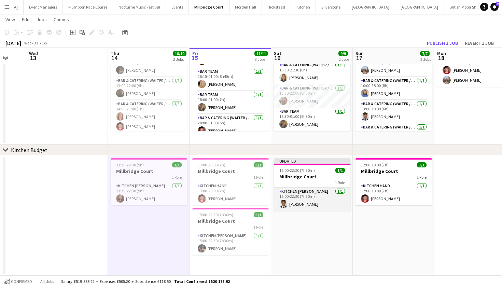
click at [311, 206] on app-card-role "Kitchen [PERSON_NAME] [DATE] 15:00-22:30 (7h30m) [PERSON_NAME]" at bounding box center [312, 199] width 77 height 23
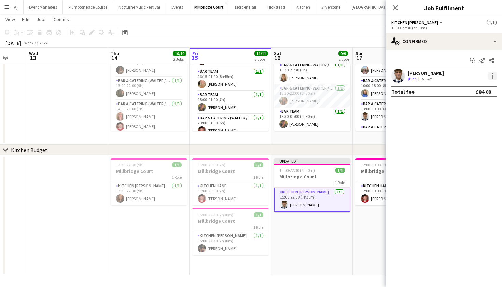
click at [491, 78] on div at bounding box center [493, 76] width 8 height 8
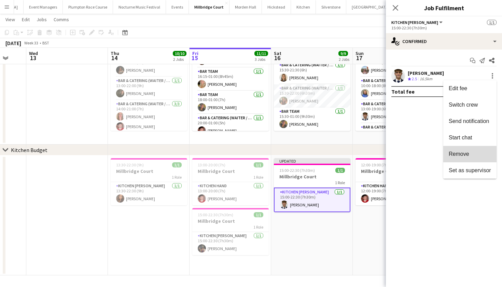
click at [459, 156] on span "Remove" at bounding box center [459, 154] width 21 height 6
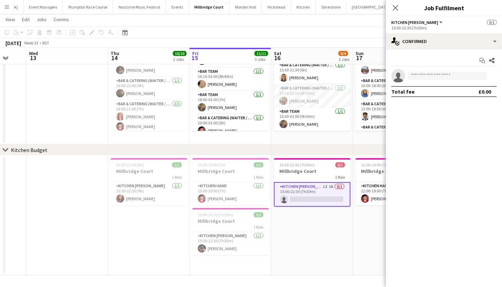
click at [373, 226] on app-date-cell "12:00-19:00 (7h) 1/1 Millbridge Court 1 Role Kitchen Hand [DATE] 12:00-19:00 (7…" at bounding box center [394, 216] width 82 height 120
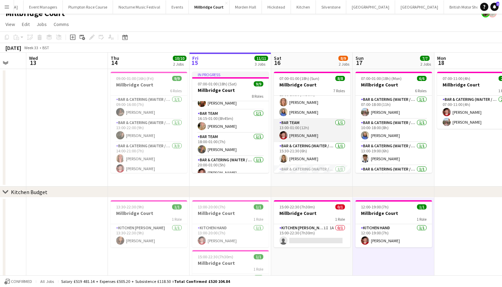
scroll to position [60, 0]
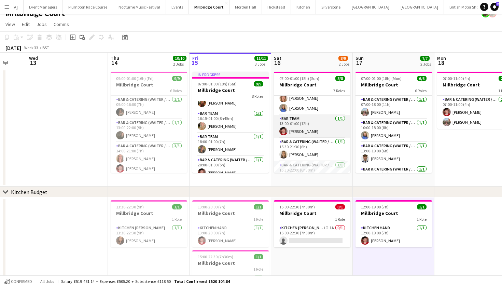
click at [296, 128] on app-card-role "Bar Team [DATE] 13:00-01:00 (12h) [PERSON_NAME]" at bounding box center [312, 126] width 77 height 23
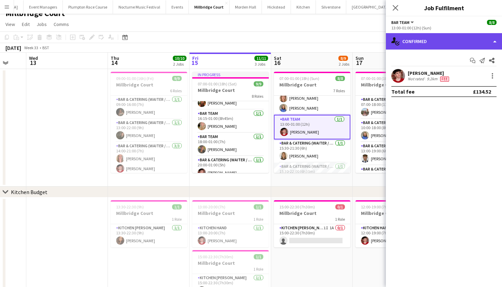
click at [456, 38] on div "single-neutral-actions-check-2 Confirmed" at bounding box center [444, 41] width 116 height 16
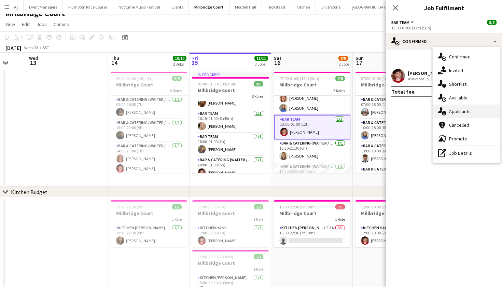
click at [449, 112] on div "single-neutral-actions-information Applicants" at bounding box center [467, 112] width 68 height 14
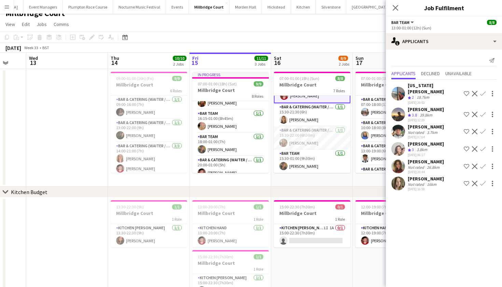
scroll to position [97, 0]
click at [303, 159] on app-card-role "Bar Team [DATE] 15:30-01:00 (9h30m) [PERSON_NAME]" at bounding box center [312, 161] width 77 height 23
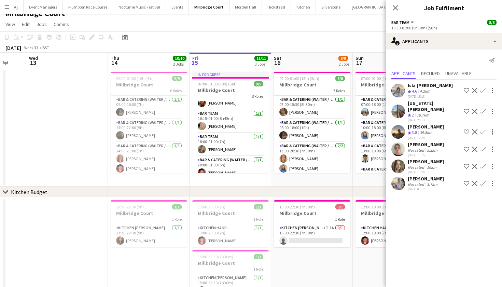
scroll to position [0, 0]
click at [397, 92] on app-user-avatar at bounding box center [399, 91] width 14 height 14
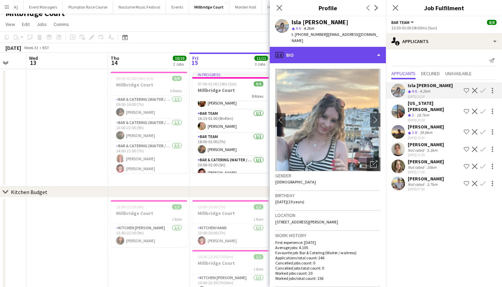
click at [360, 50] on div "profile Bio" at bounding box center [328, 55] width 116 height 16
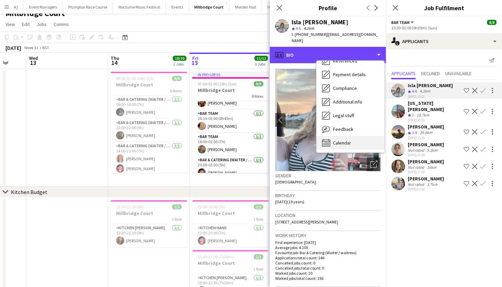
scroll to position [78, 0]
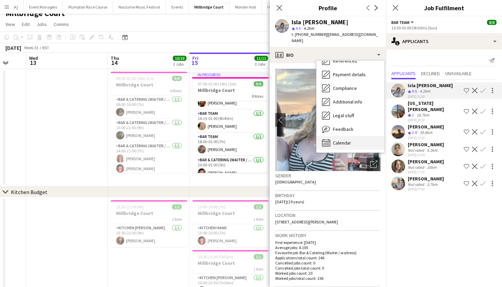
click at [344, 140] on span "Calendar" at bounding box center [342, 143] width 18 height 6
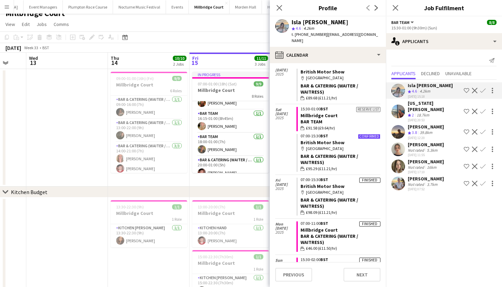
scroll to position [57, 0]
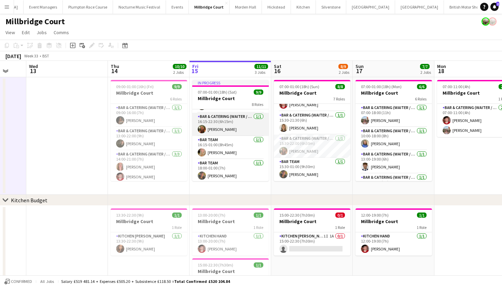
scroll to position [100, 0]
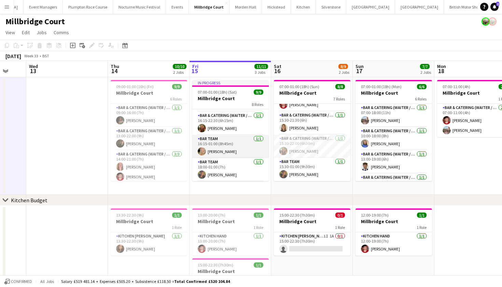
click at [237, 146] on app-card-role "Bar Team [DATE] 16:15-01:00 (8h45m) [PERSON_NAME]" at bounding box center [230, 146] width 77 height 23
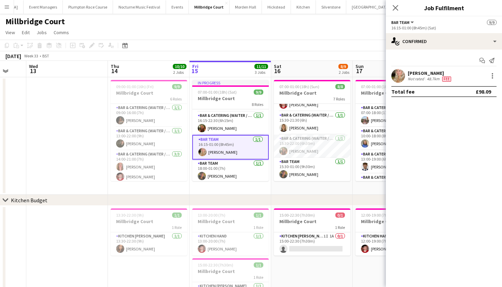
click at [399, 81] on app-user-avatar at bounding box center [399, 76] width 14 height 14
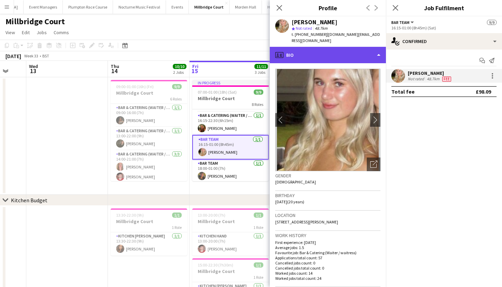
click at [378, 56] on div "profile Bio" at bounding box center [328, 55] width 116 height 16
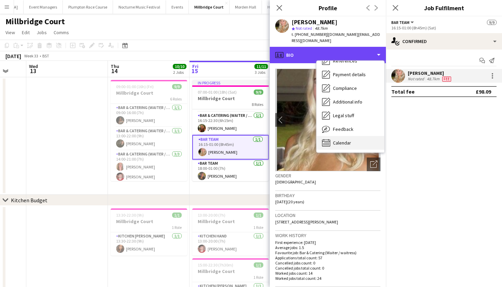
scroll to position [78, 0]
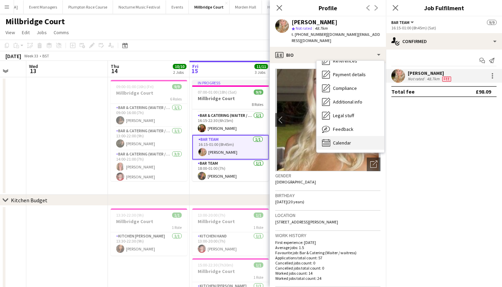
click at [336, 140] on span "Calendar" at bounding box center [342, 143] width 18 height 6
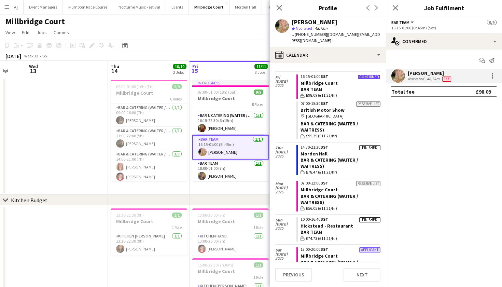
scroll to position [661, 0]
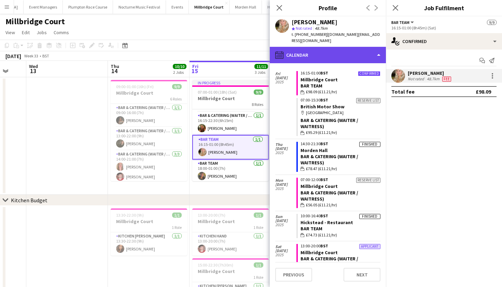
click at [313, 47] on div "calendar-full Calendar" at bounding box center [328, 55] width 116 height 16
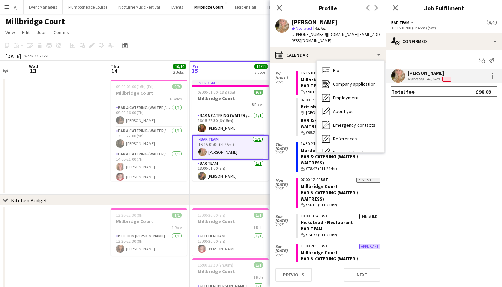
click at [334, 218] on span "Calendar" at bounding box center [342, 221] width 18 height 6
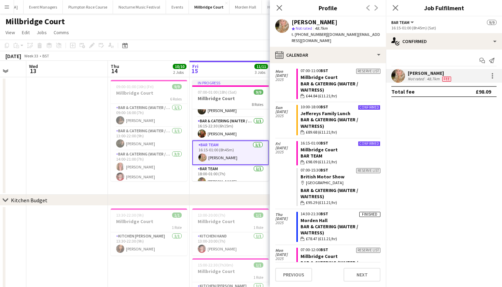
scroll to position [590, 0]
click at [232, 127] on app-card-role "Bar & Catering (Waiter / waitress) [DATE] 16:15-22:30 (6h15m) [PERSON_NAME]" at bounding box center [230, 128] width 77 height 23
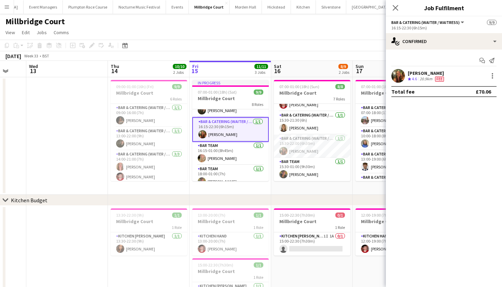
click at [396, 79] on app-user-avatar at bounding box center [399, 76] width 14 height 14
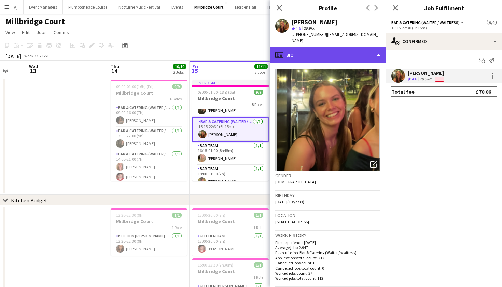
click at [338, 50] on div "profile Bio" at bounding box center [328, 55] width 116 height 16
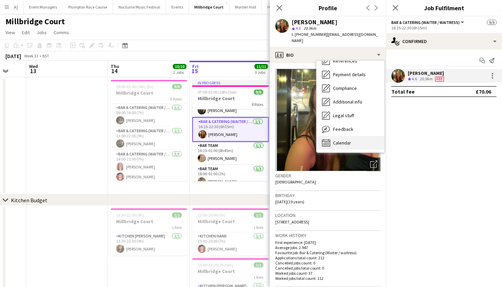
scroll to position [0, 0]
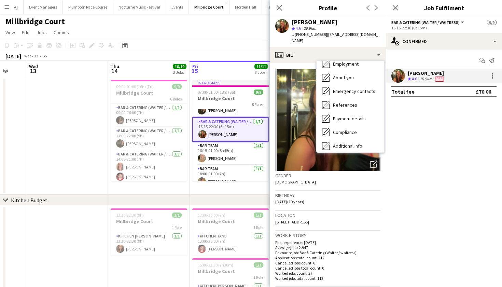
click at [345, 184] on span "Calendar" at bounding box center [342, 187] width 18 height 6
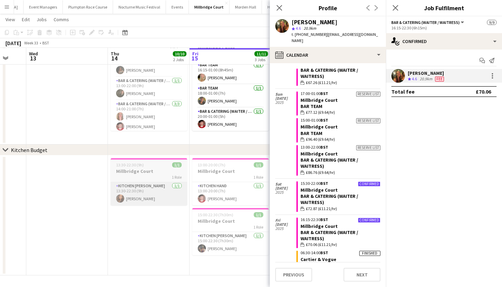
scroll to position [50, 0]
click at [76, 145] on div "chevron-right Kitchen Budget" at bounding box center [251, 150] width 502 height 11
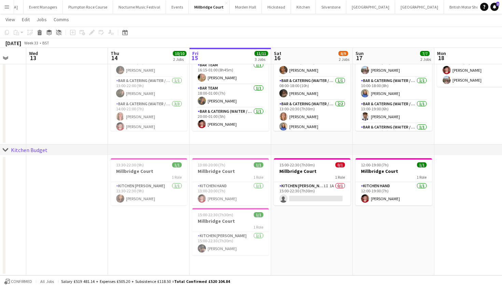
scroll to position [0, 0]
click at [327, 93] on app-card-role "Bar & Catering (Waiter / waitress) [DATE] 08:00-18:00 (10h) [PERSON_NAME]" at bounding box center [312, 88] width 77 height 23
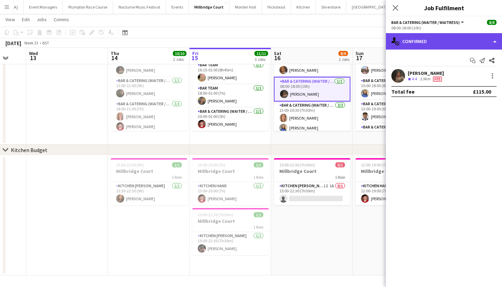
click at [420, 42] on div "single-neutral-actions-check-2 Confirmed" at bounding box center [444, 41] width 116 height 16
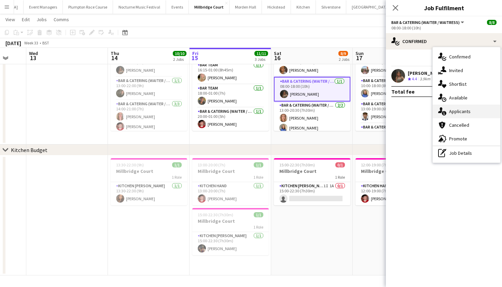
click at [453, 112] on div "single-neutral-actions-information Applicants" at bounding box center [467, 112] width 68 height 14
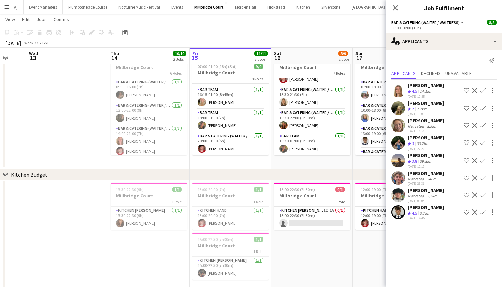
scroll to position [0, 219]
click at [9, 9] on app-icon "Menu" at bounding box center [6, 6] width 5 height 5
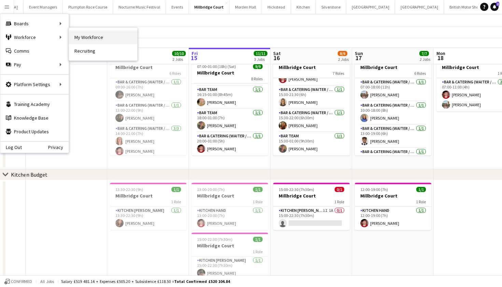
click at [82, 43] on link "My Workforce" at bounding box center [103, 37] width 68 height 14
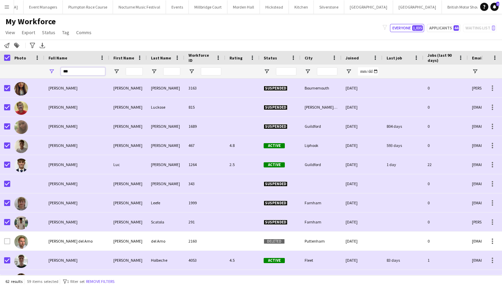
click at [76, 69] on input "***" at bounding box center [83, 71] width 44 height 8
type input "*"
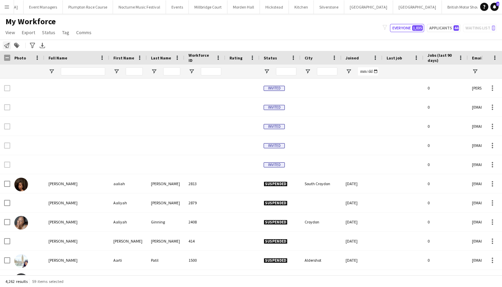
click at [8, 45] on icon at bounding box center [6, 45] width 5 height 5
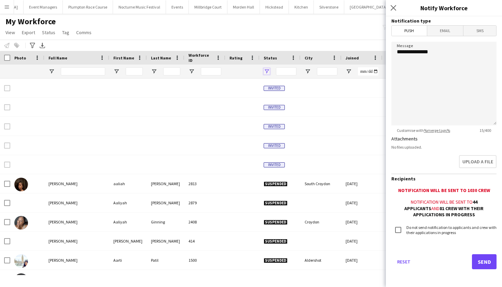
click at [268, 70] on span "Open Filter Menu" at bounding box center [267, 71] width 6 height 6
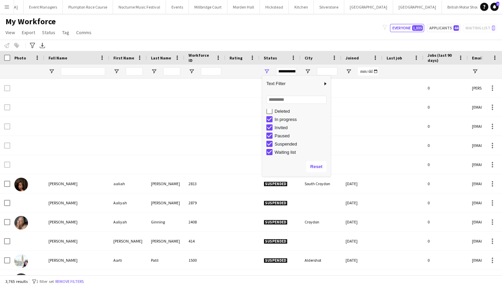
scroll to position [43, 0]
type input "**********"
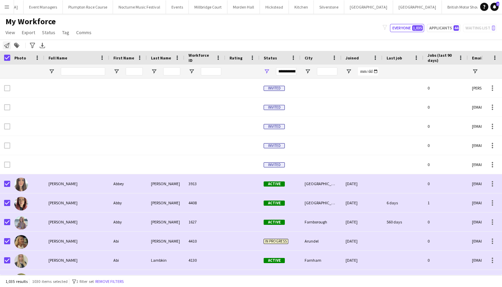
click at [7, 45] on icon at bounding box center [6, 45] width 5 height 5
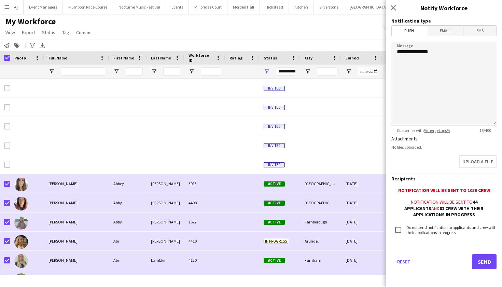
click at [436, 61] on textarea "**********" at bounding box center [444, 84] width 105 height 84
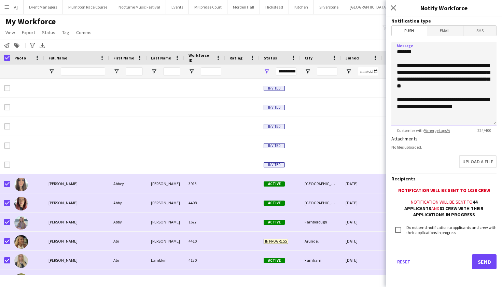
click at [436, 83] on textarea "**********" at bounding box center [444, 84] width 105 height 84
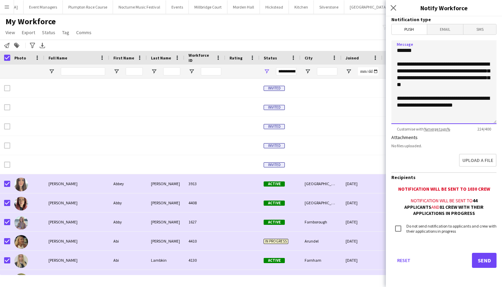
scroll to position [1, 0]
click at [457, 116] on textarea "**********" at bounding box center [444, 83] width 105 height 84
click at [410, 106] on textarea "**********" at bounding box center [444, 83] width 105 height 84
click at [484, 104] on textarea "**********" at bounding box center [444, 83] width 105 height 84
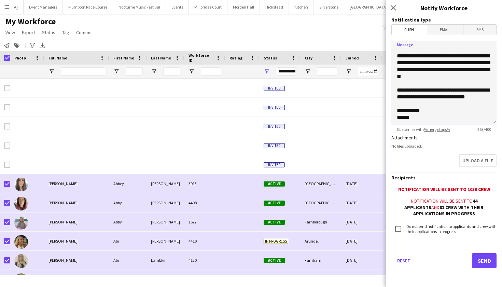
scroll to position [9, 0]
type textarea "**********"
click at [484, 261] on button "Send" at bounding box center [484, 260] width 25 height 15
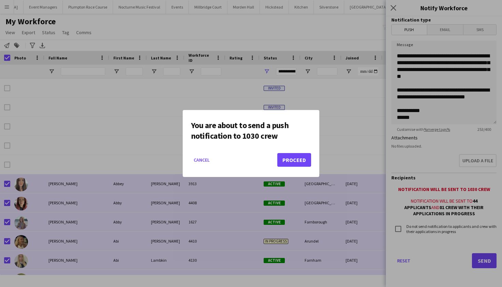
click at [302, 156] on button "Proceed" at bounding box center [295, 160] width 34 height 14
